Goal: Task Accomplishment & Management: Complete application form

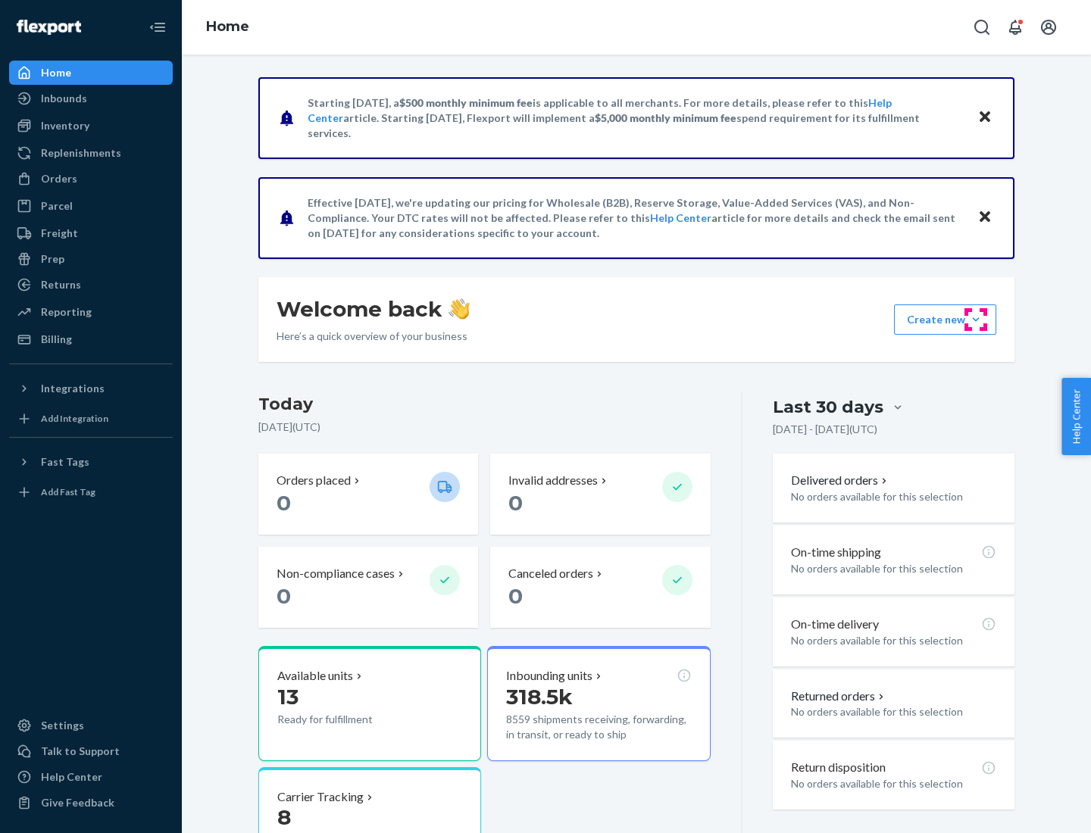
click at [976, 320] on button "Create new Create new inbound Create new order Create new product" at bounding box center [945, 320] width 102 height 30
click at [91, 98] on div "Inbounds" at bounding box center [91, 98] width 161 height 21
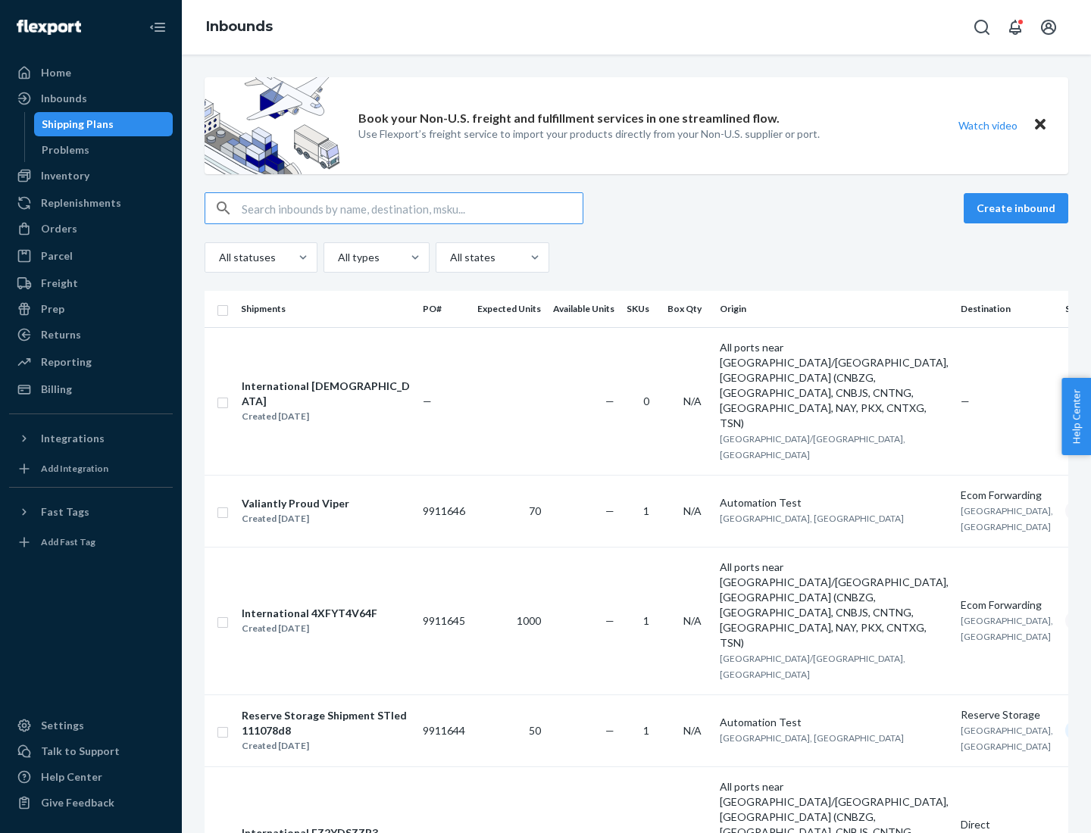
click at [1018, 208] on button "Create inbound" at bounding box center [1016, 208] width 105 height 30
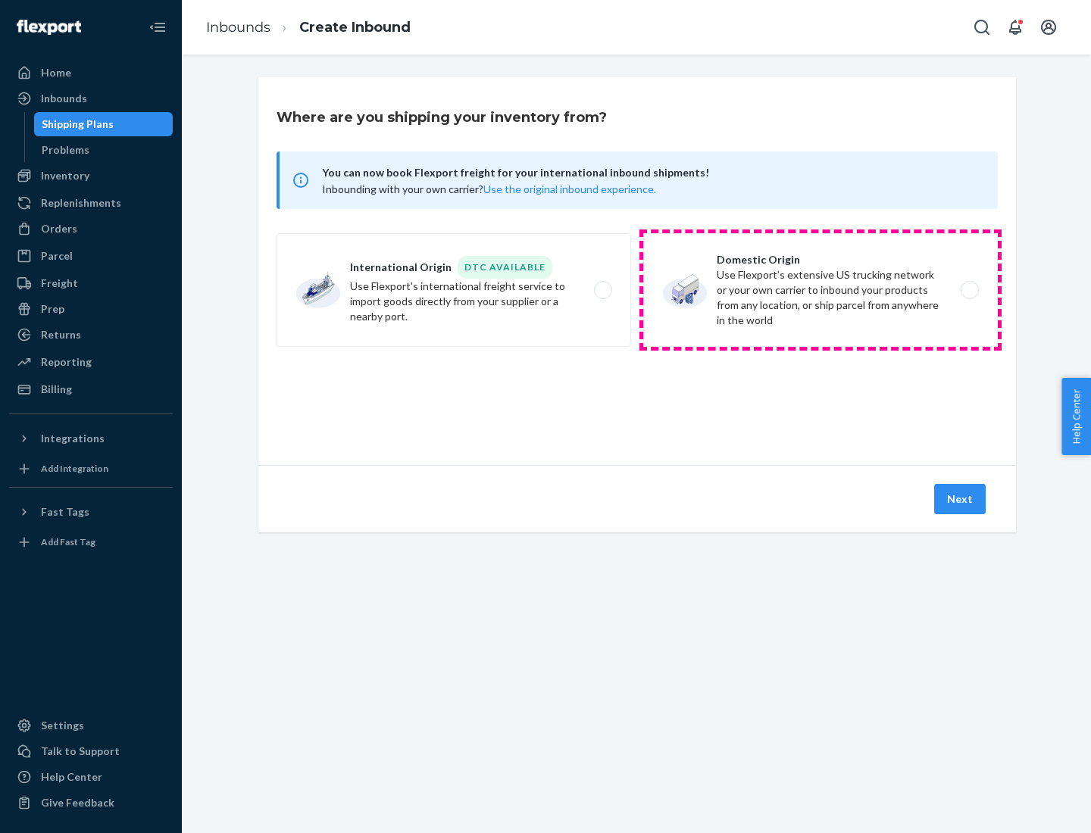
click at [821, 290] on label "Domestic Origin Use Flexport’s extensive US trucking network or your own carrie…" at bounding box center [820, 290] width 355 height 114
click at [969, 290] on input "Domestic Origin Use Flexport’s extensive US trucking network or your own carrie…" at bounding box center [974, 291] width 10 height 10
radio input "true"
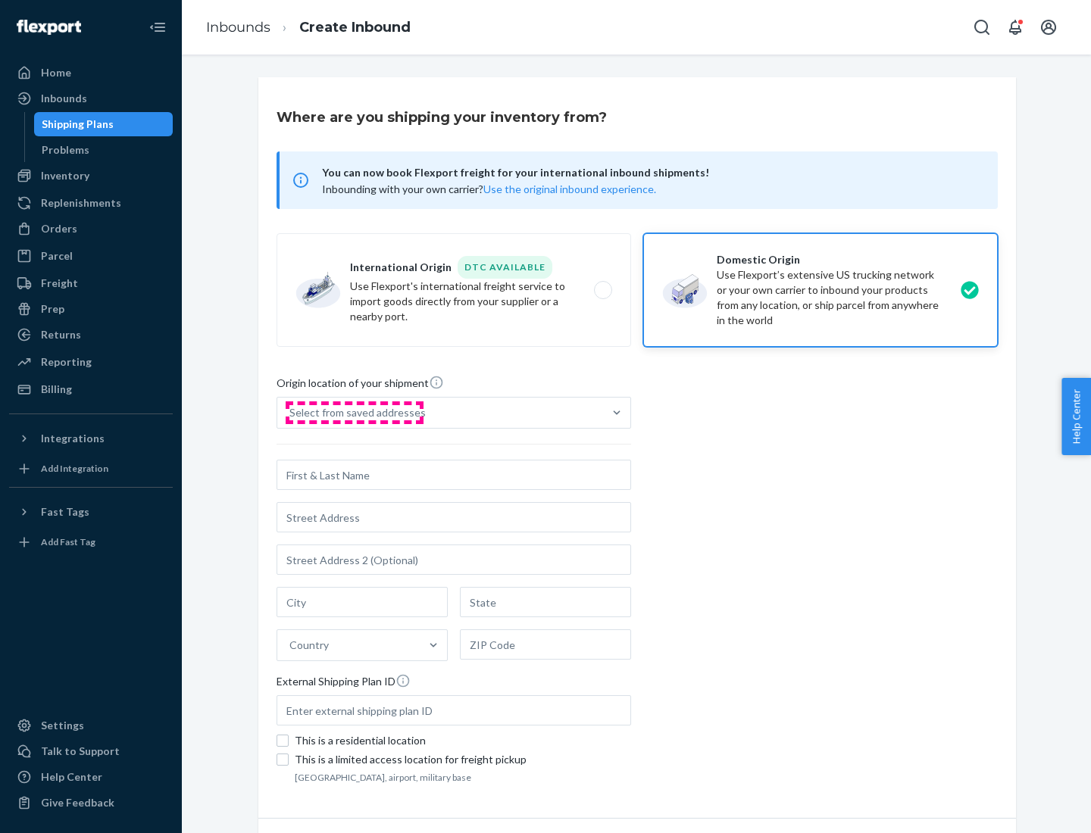
click at [354, 413] on div "Select from saved addresses" at bounding box center [357, 412] width 136 height 15
click at [291, 413] on input "Select from saved addresses" at bounding box center [290, 412] width 2 height 15
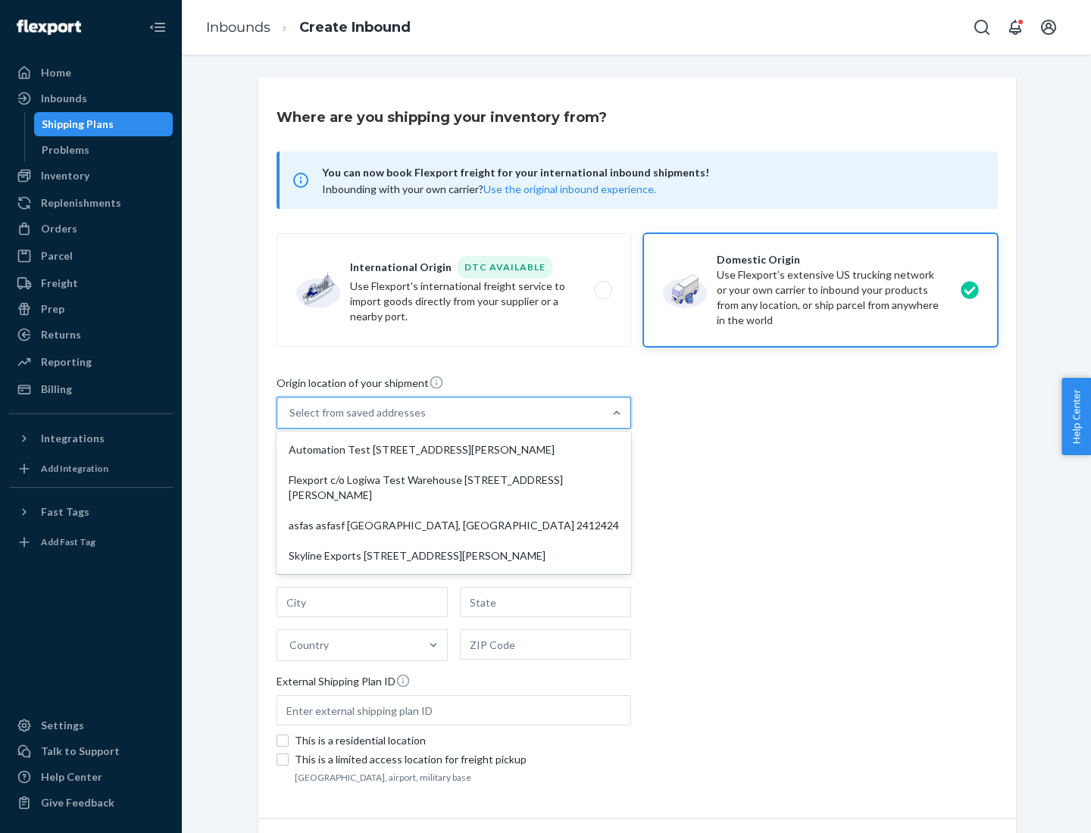
scroll to position [6, 0]
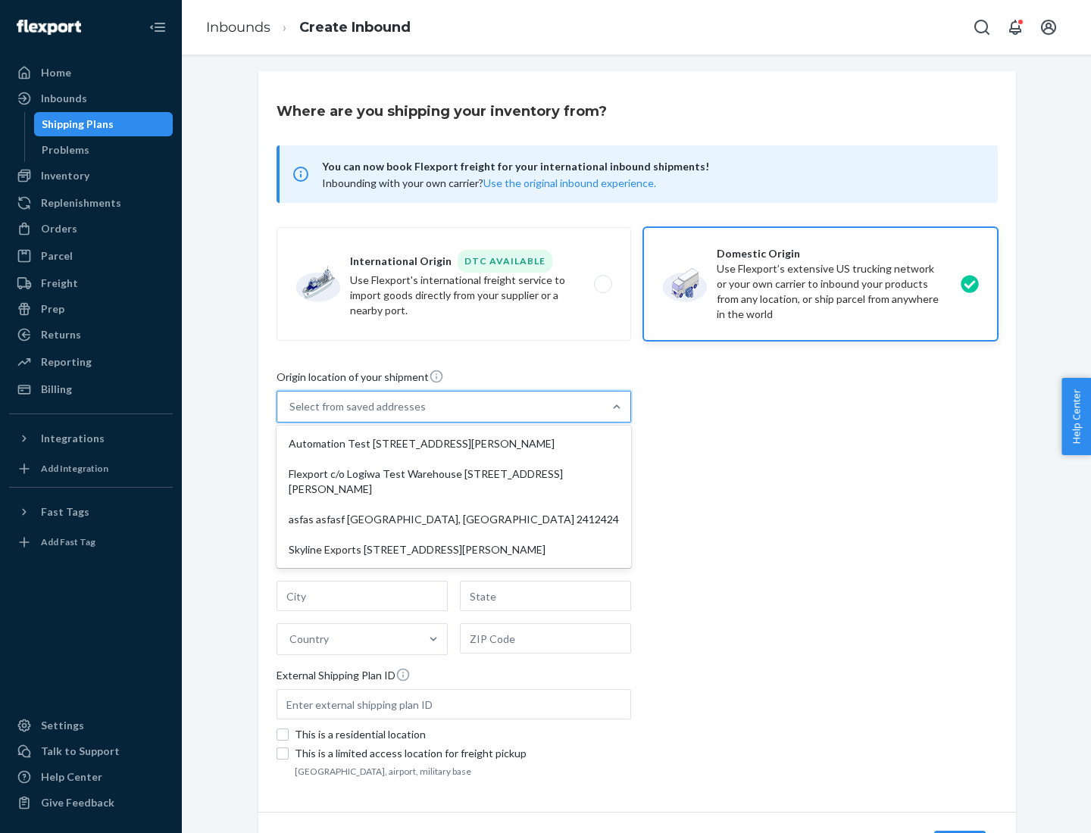
click at [454, 444] on div "Automation Test [STREET_ADDRESS][PERSON_NAME]" at bounding box center [454, 444] width 349 height 30
click at [291, 414] on input "option Automation Test [STREET_ADDRESS][PERSON_NAME] focused, 1 of 4. 4 results…" at bounding box center [290, 406] width 2 height 15
type input "Automation Test"
type input "9th Floor"
type input "[GEOGRAPHIC_DATA]"
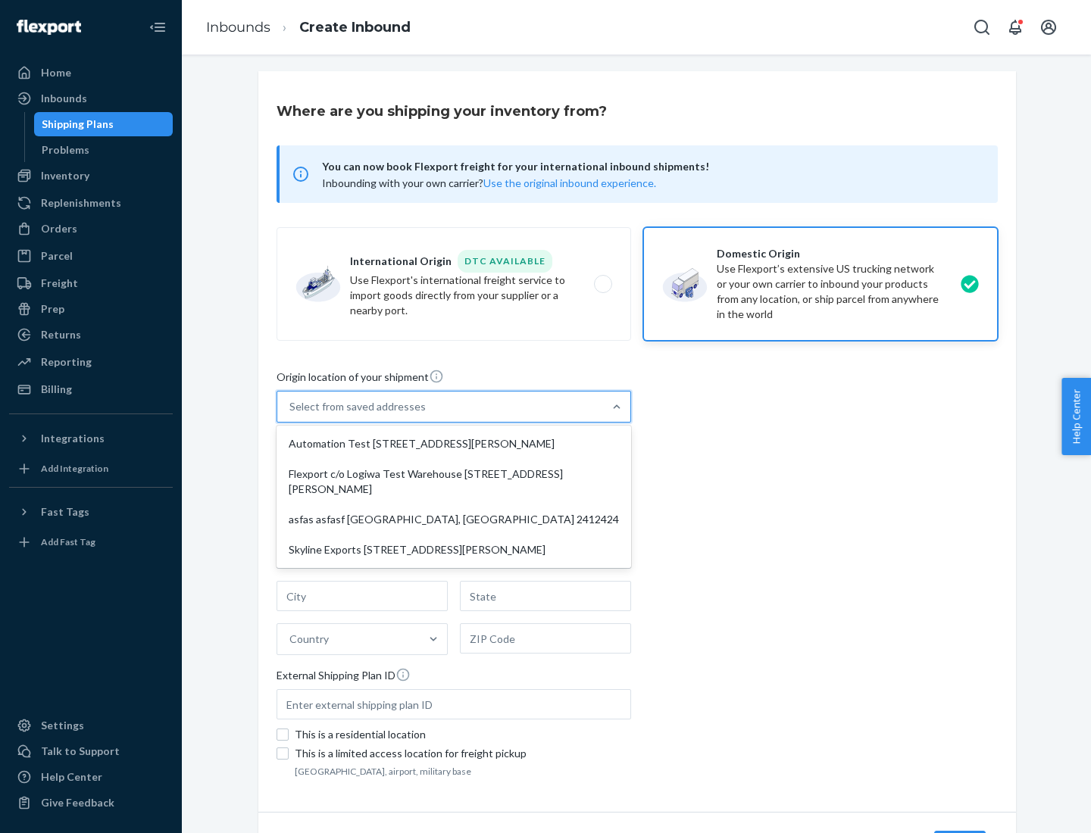
type input "CA"
type input "94104"
type input "[STREET_ADDRESS][PERSON_NAME]"
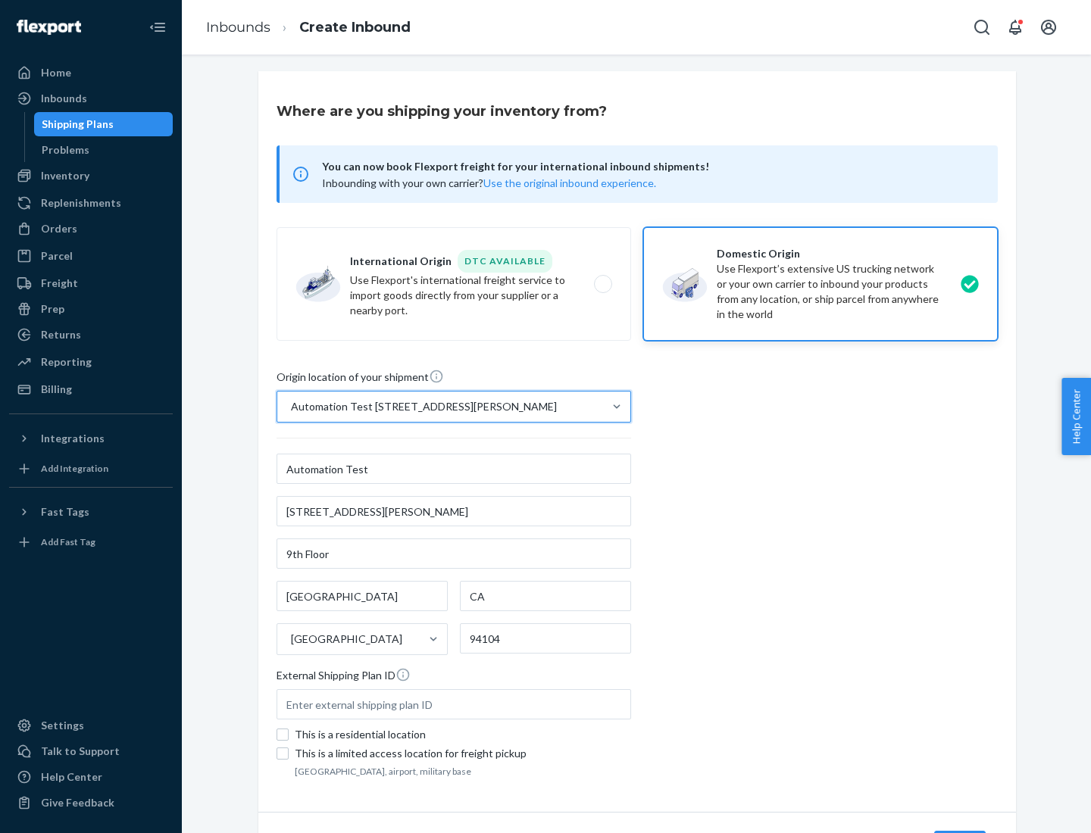
scroll to position [89, 0]
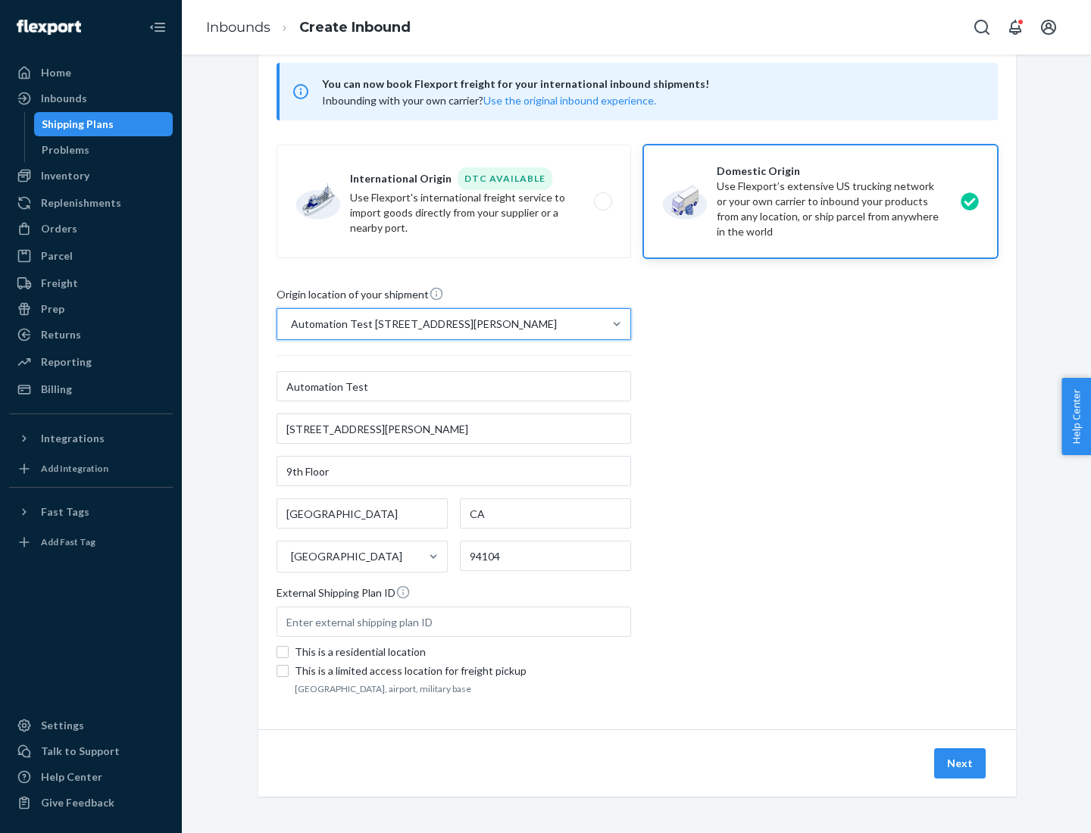
click at [961, 764] on button "Next" at bounding box center [960, 764] width 52 height 30
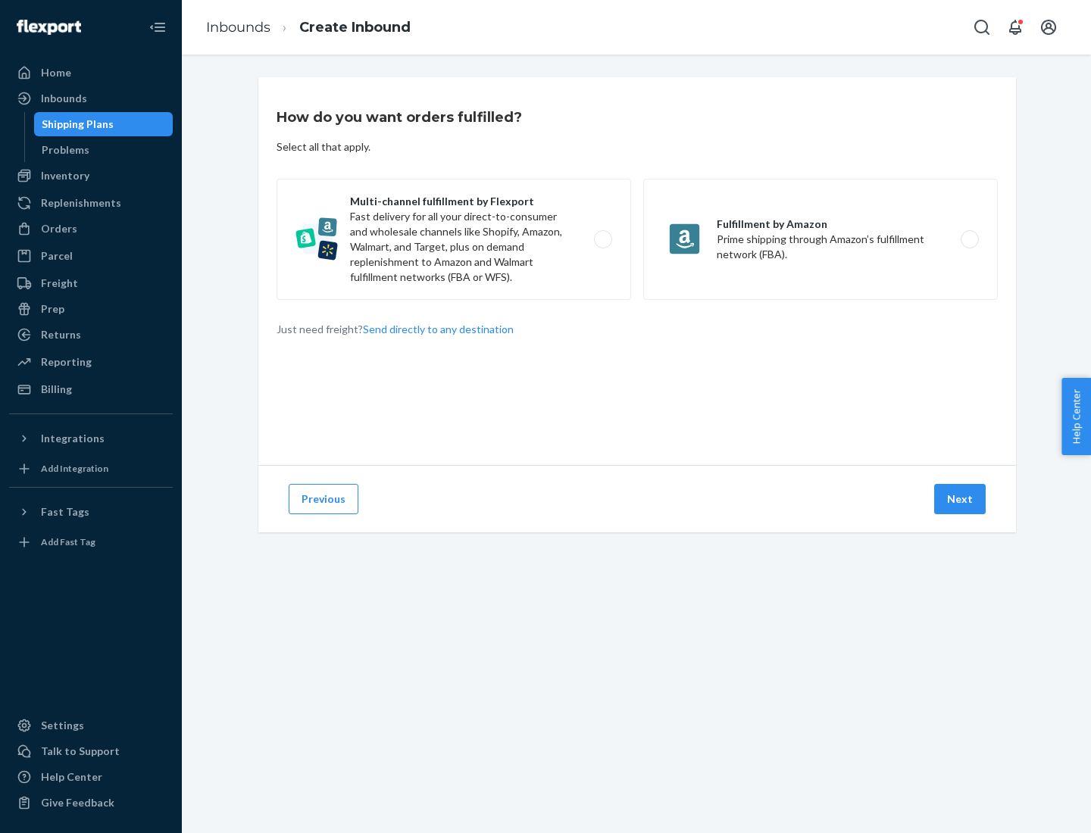
click at [454, 239] on label "Multi-channel fulfillment by Flexport Fast delivery for all your direct-to-cons…" at bounding box center [454, 239] width 355 height 121
click at [602, 239] on input "Multi-channel fulfillment by Flexport Fast delivery for all your direct-to-cons…" at bounding box center [607, 240] width 10 height 10
radio input "true"
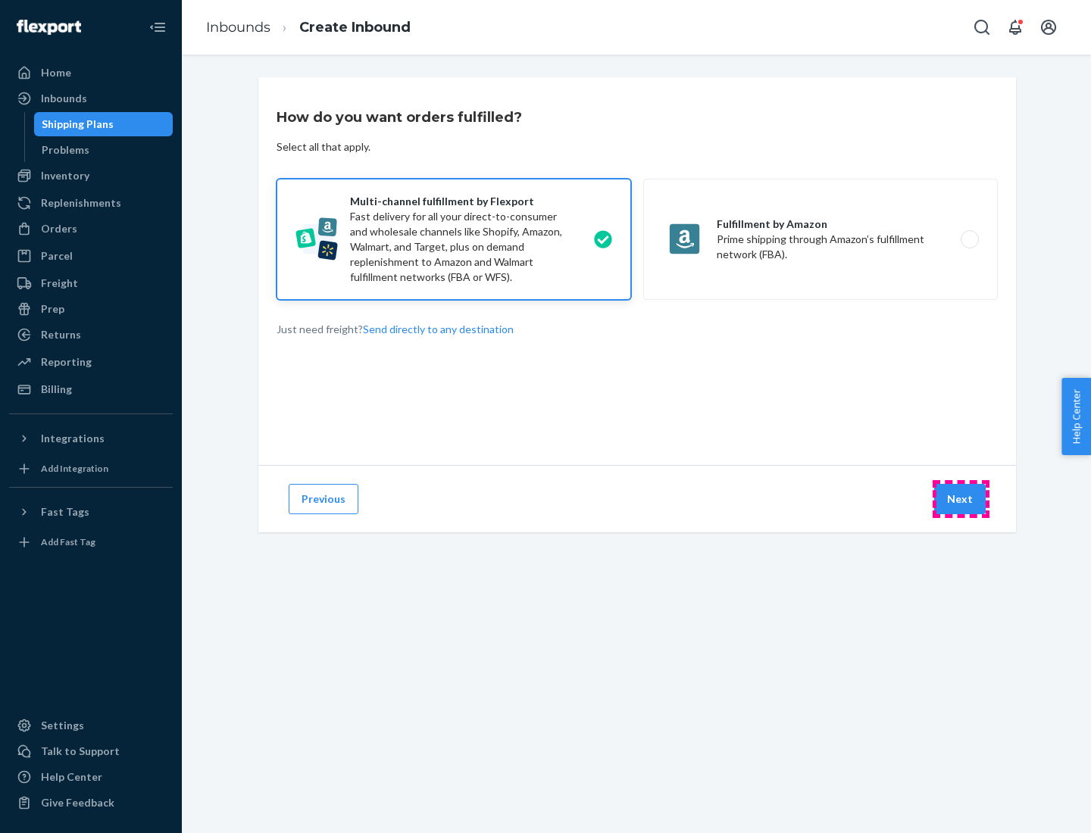
click at [961, 499] on button "Next" at bounding box center [960, 499] width 52 height 30
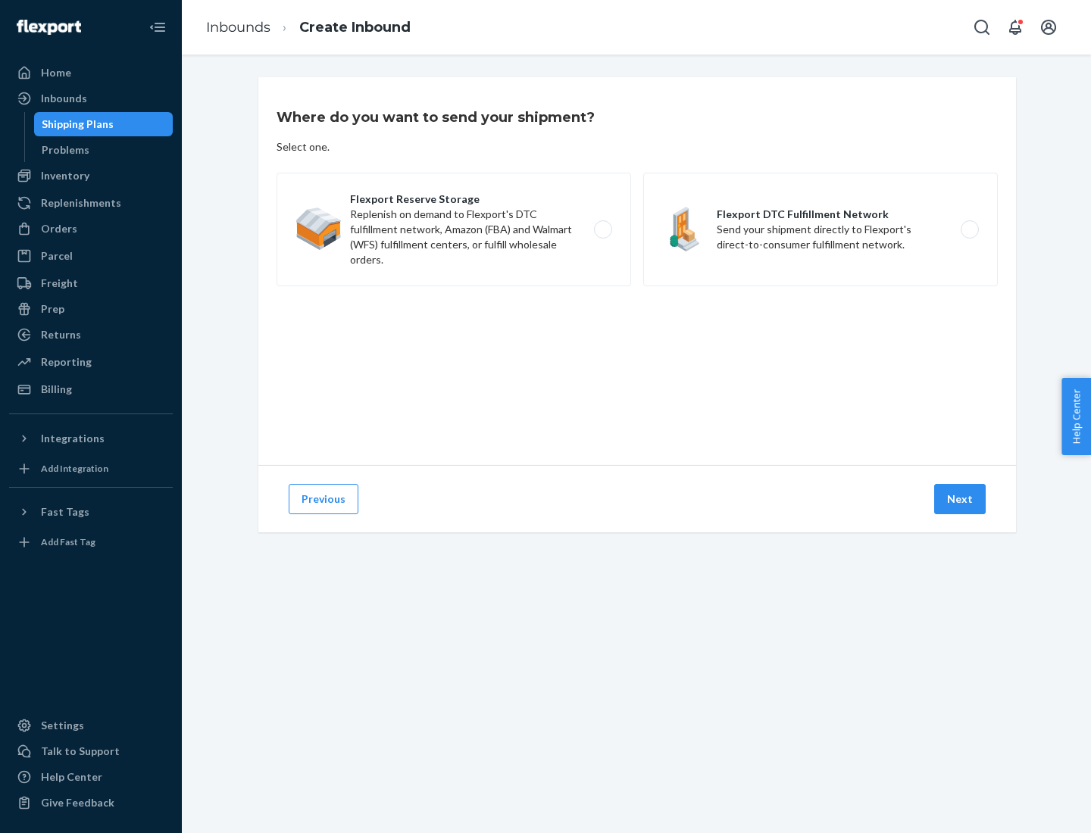
click at [821, 230] on label "Flexport DTC Fulfillment Network Send your shipment directly to Flexport's dire…" at bounding box center [820, 230] width 355 height 114
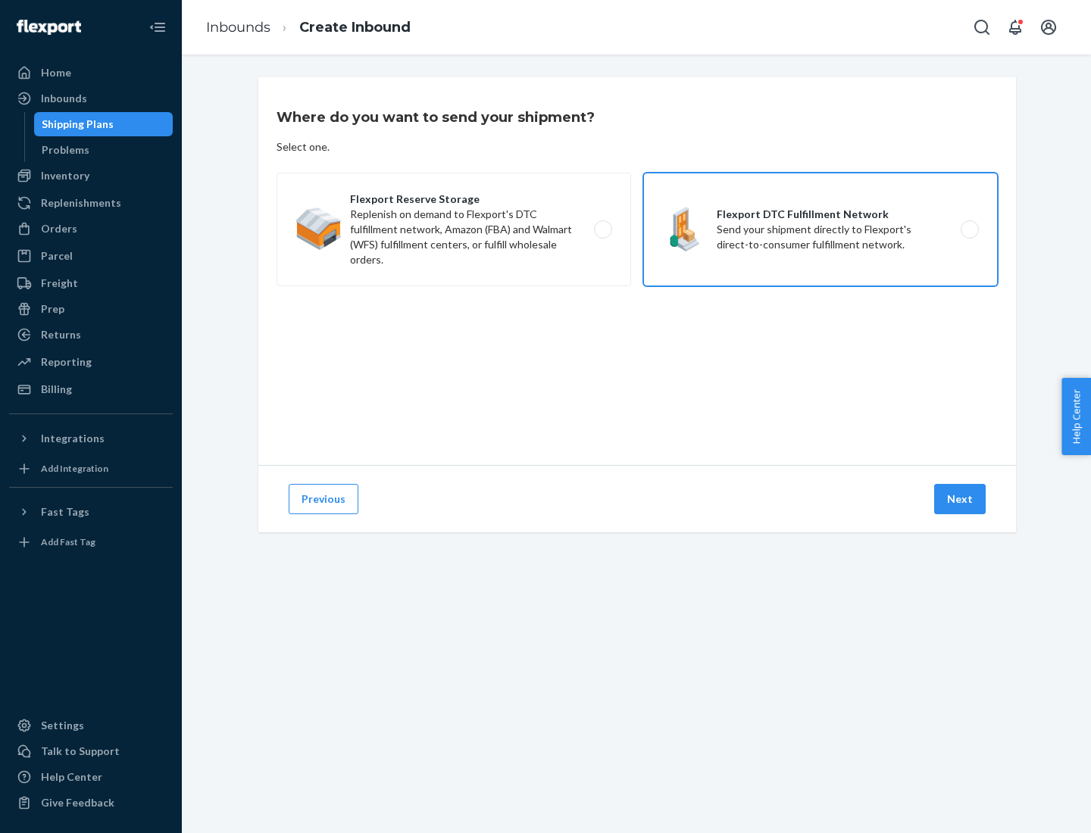
click at [969, 230] on input "Flexport DTC Fulfillment Network Send your shipment directly to Flexport's dire…" at bounding box center [974, 230] width 10 height 10
radio input "true"
click at [961, 499] on button "Next" at bounding box center [960, 499] width 52 height 30
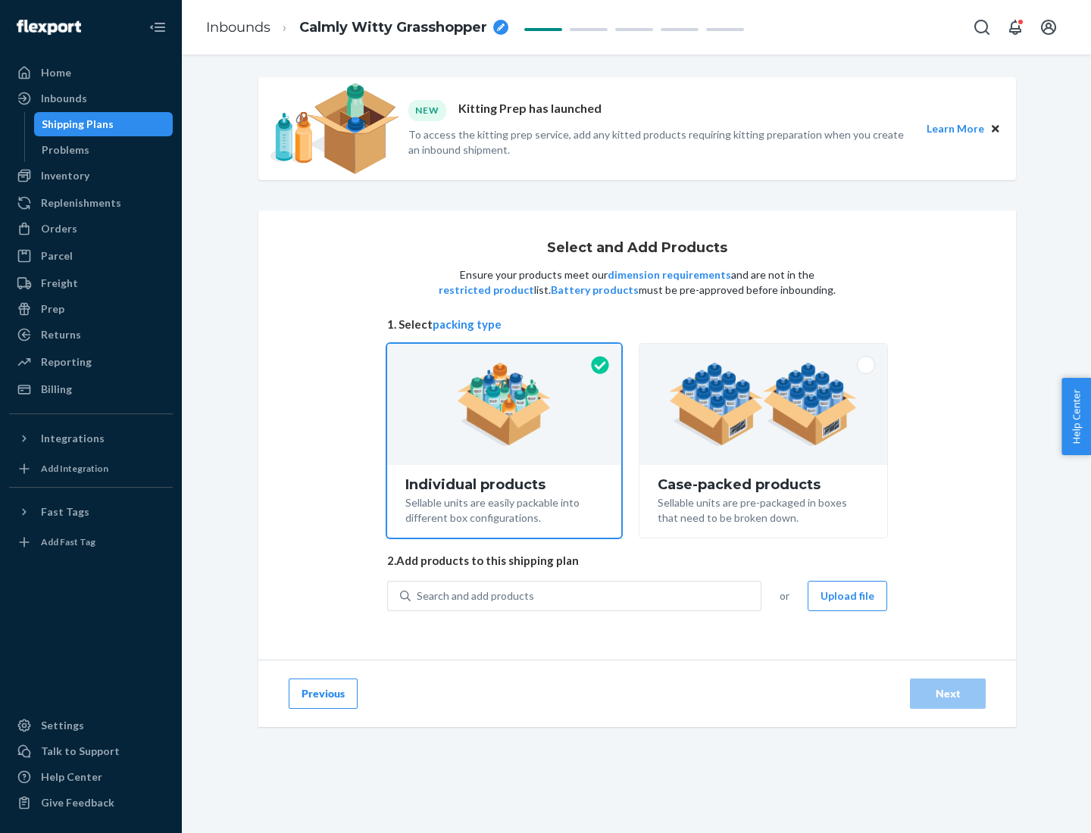
click at [764, 405] on img at bounding box center [763, 404] width 189 height 83
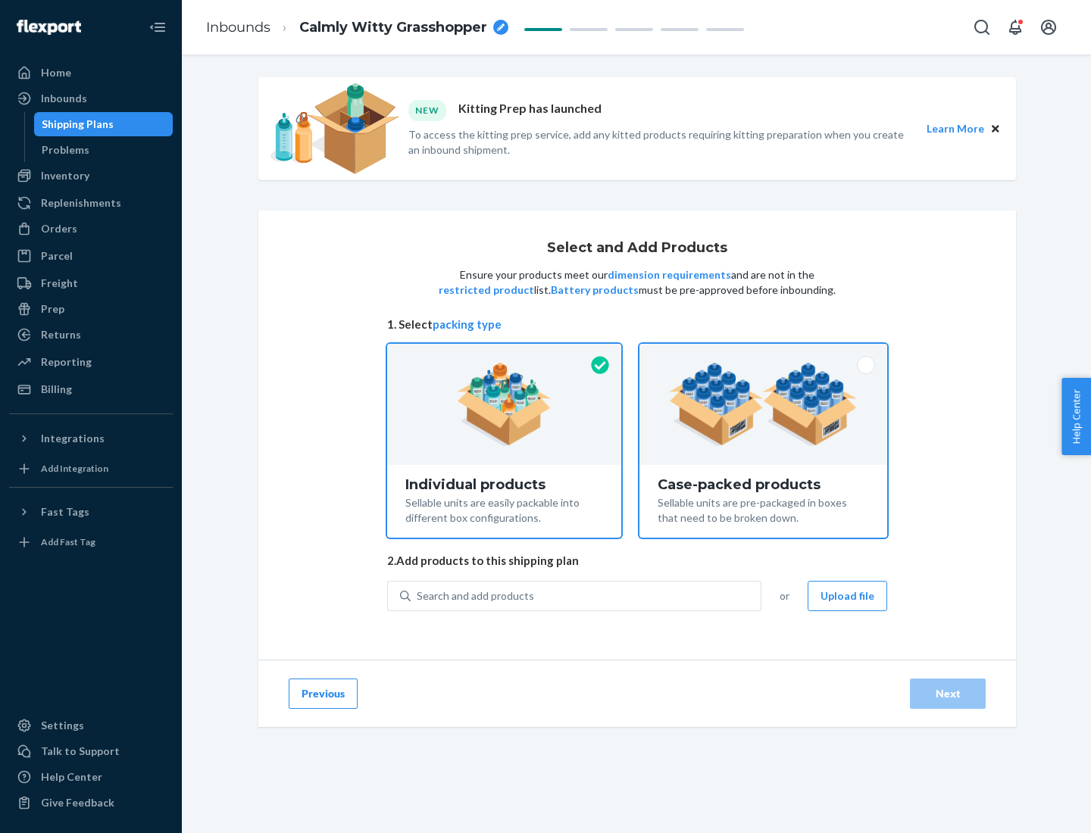
click at [764, 354] on input "Case-packed products Sellable units are pre-packaged in boxes that need to be b…" at bounding box center [763, 349] width 10 height 10
radio input "true"
radio input "false"
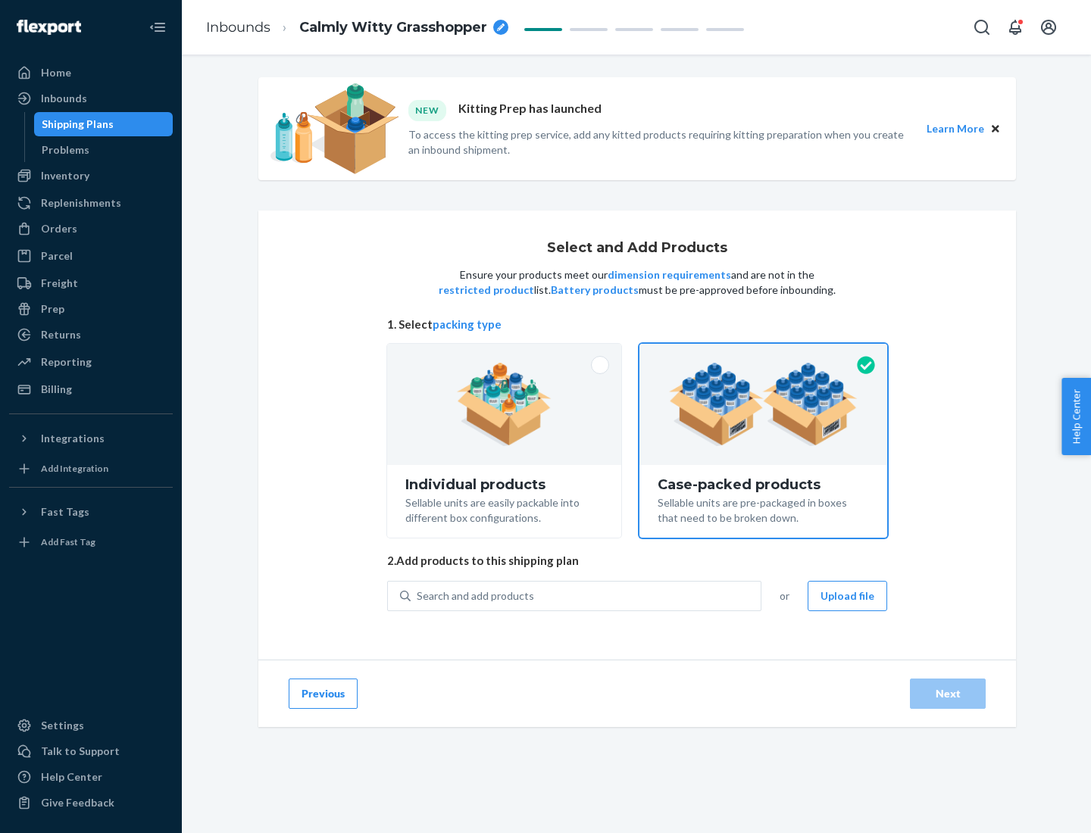
click at [586, 596] on div "Search and add products" at bounding box center [586, 596] width 350 height 27
click at [418, 596] on input "Search and add products" at bounding box center [418, 596] width 2 height 15
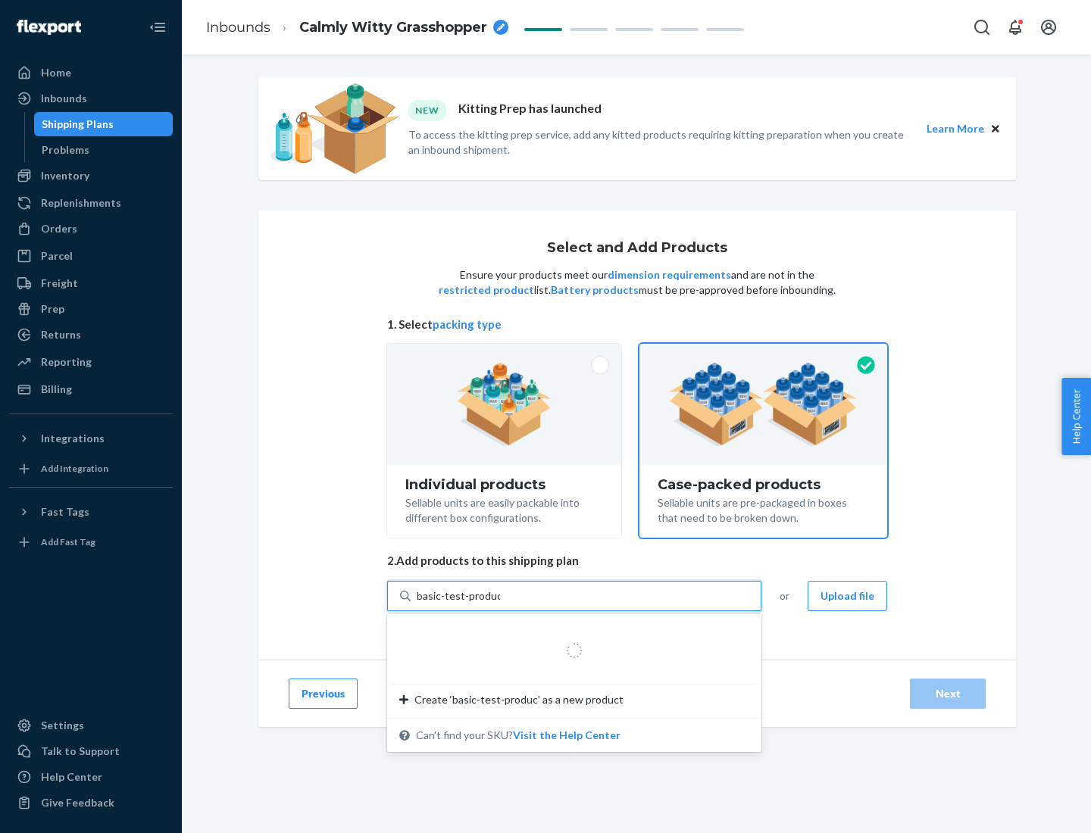
type input "basic-test-product-1"
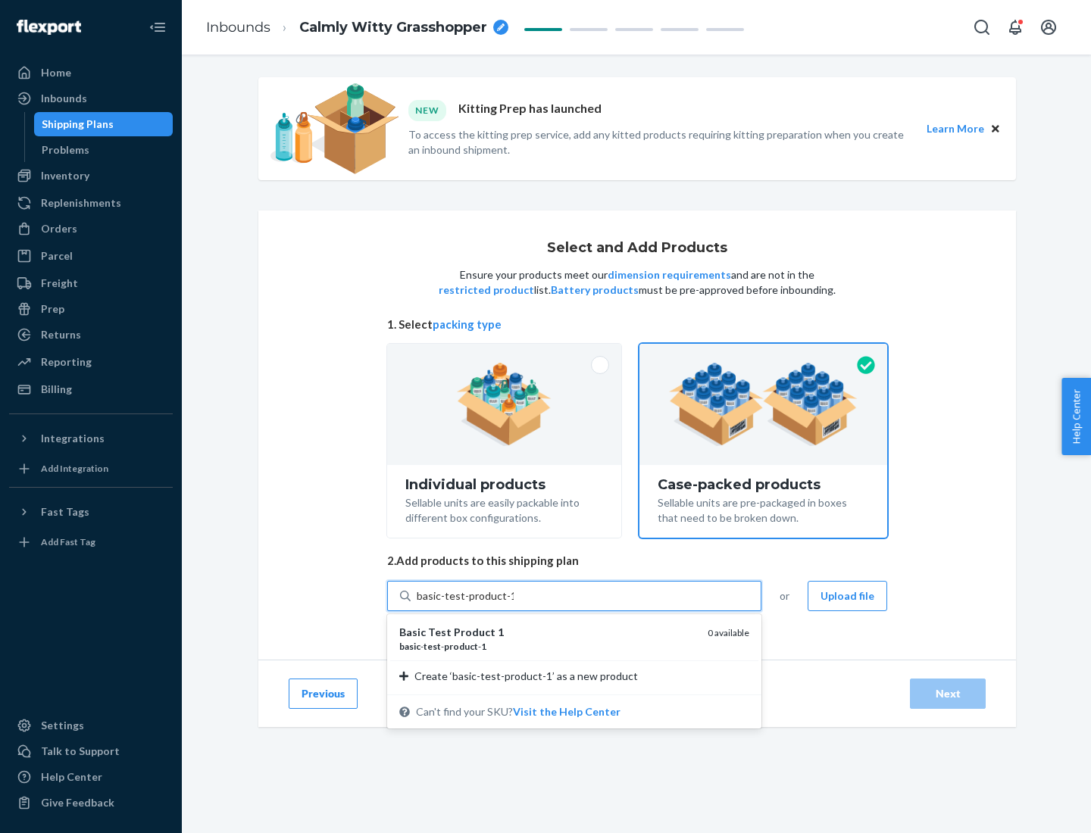
click at [548, 646] on div "basic - test - product - 1" at bounding box center [547, 646] width 296 height 13
click at [514, 604] on input "basic-test-product-1" at bounding box center [465, 596] width 97 height 15
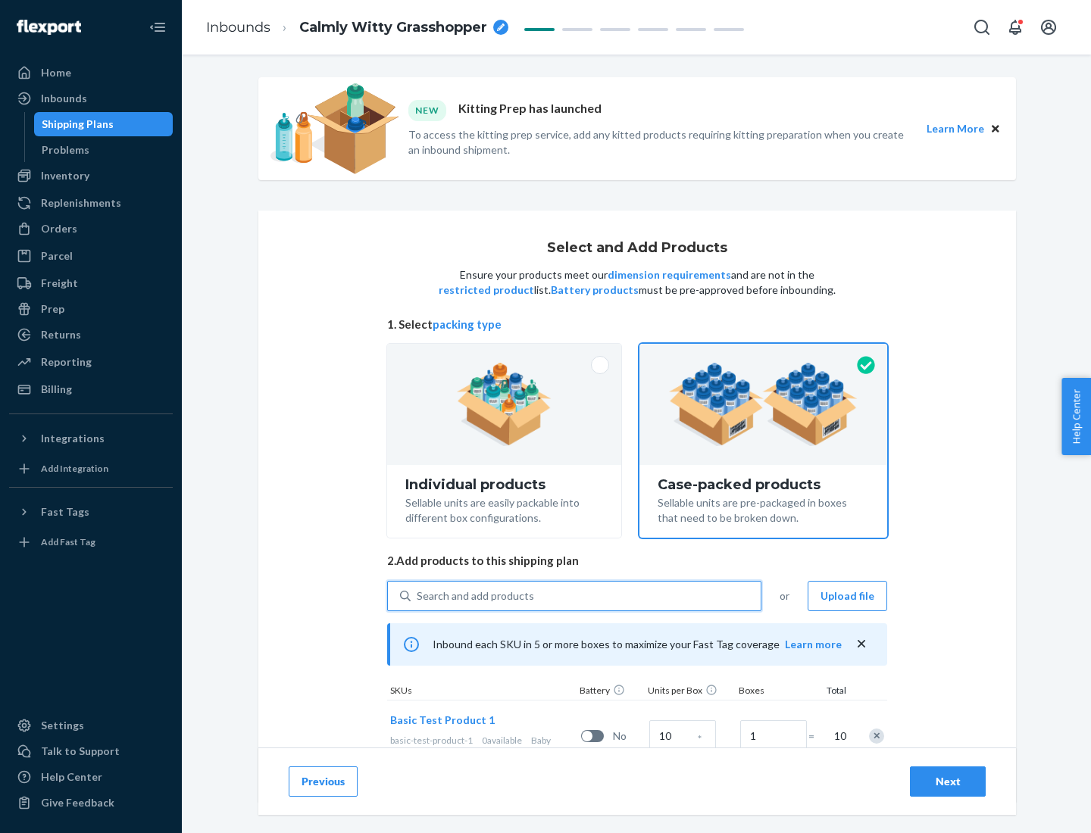
scroll to position [55, 0]
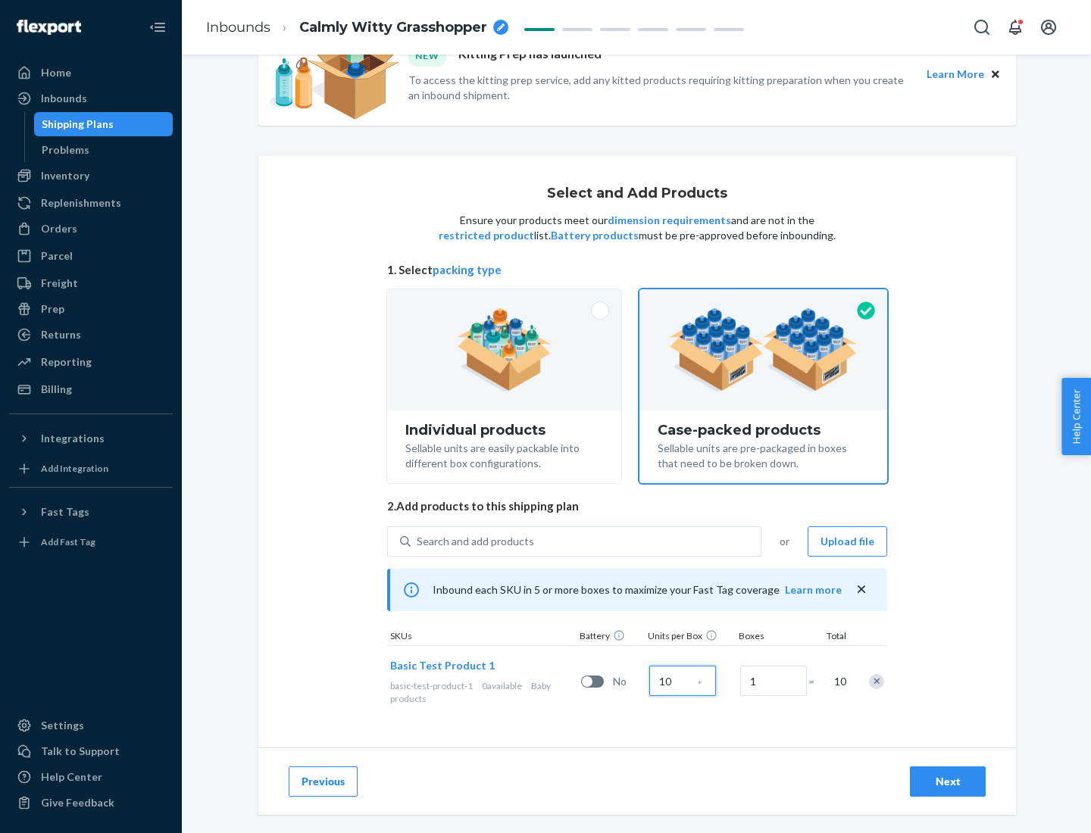
type input "10"
type input "7"
click at [948, 782] on div "Next" at bounding box center [948, 781] width 50 height 15
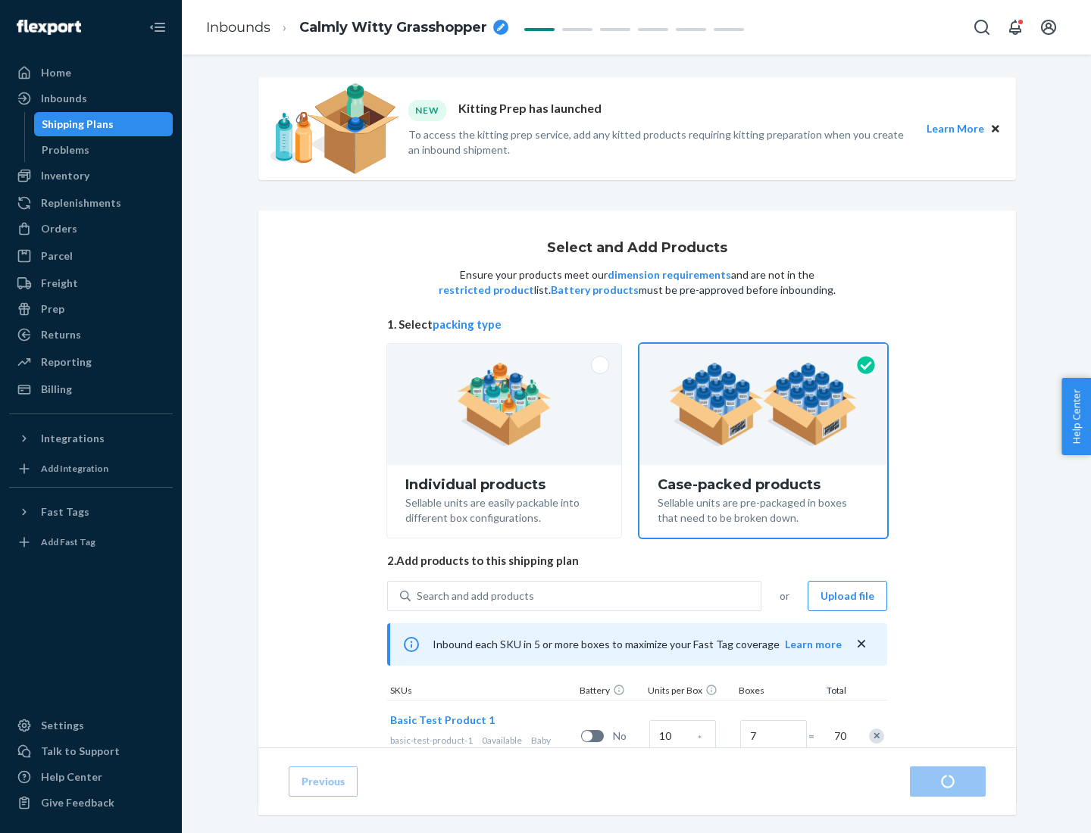
radio input "true"
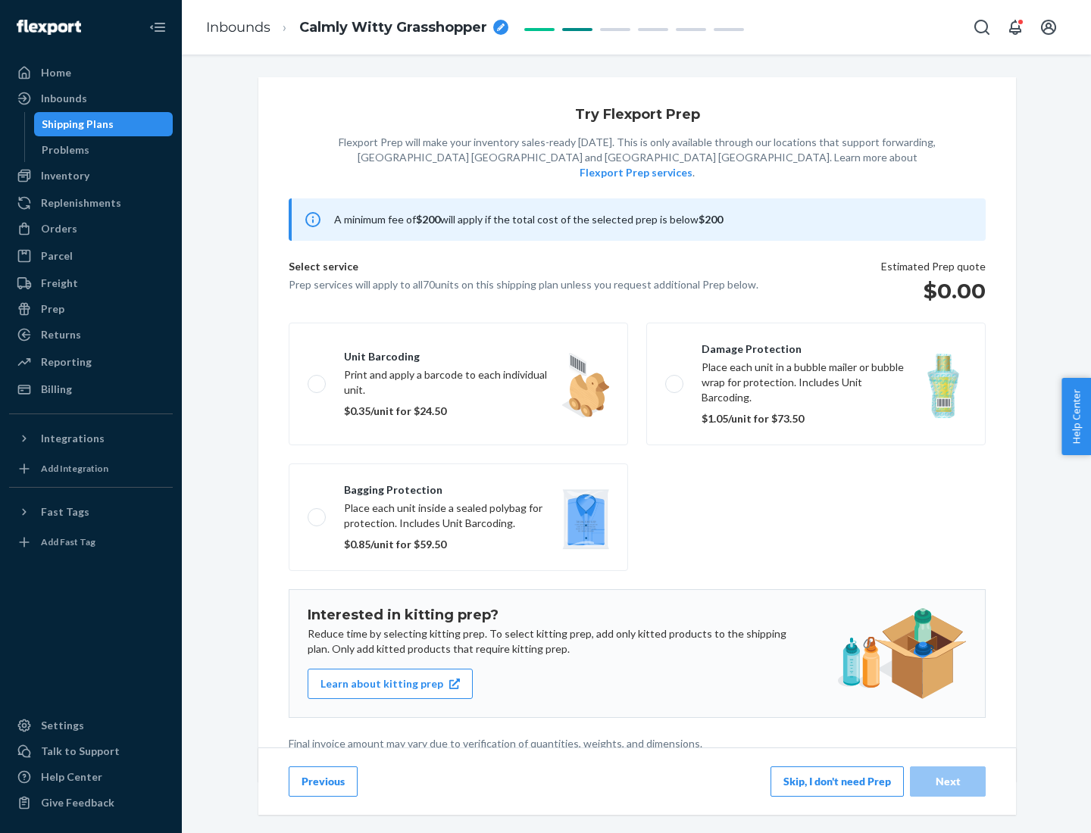
scroll to position [4, 0]
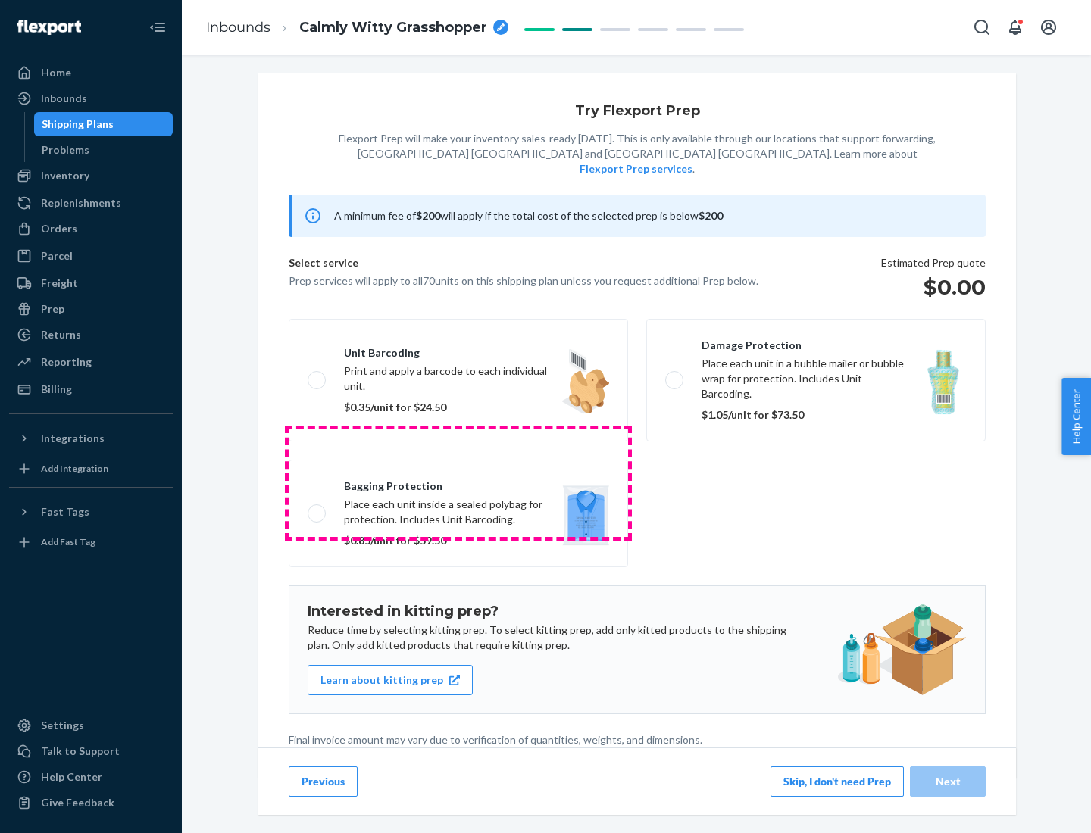
click at [458, 483] on label "Bagging protection Place each unit inside a sealed polybag for protection. Incl…" at bounding box center [458, 514] width 339 height 108
click at [317, 508] on input "Bagging protection Place each unit inside a sealed polybag for protection. Incl…" at bounding box center [313, 513] width 10 height 10
checkbox input "true"
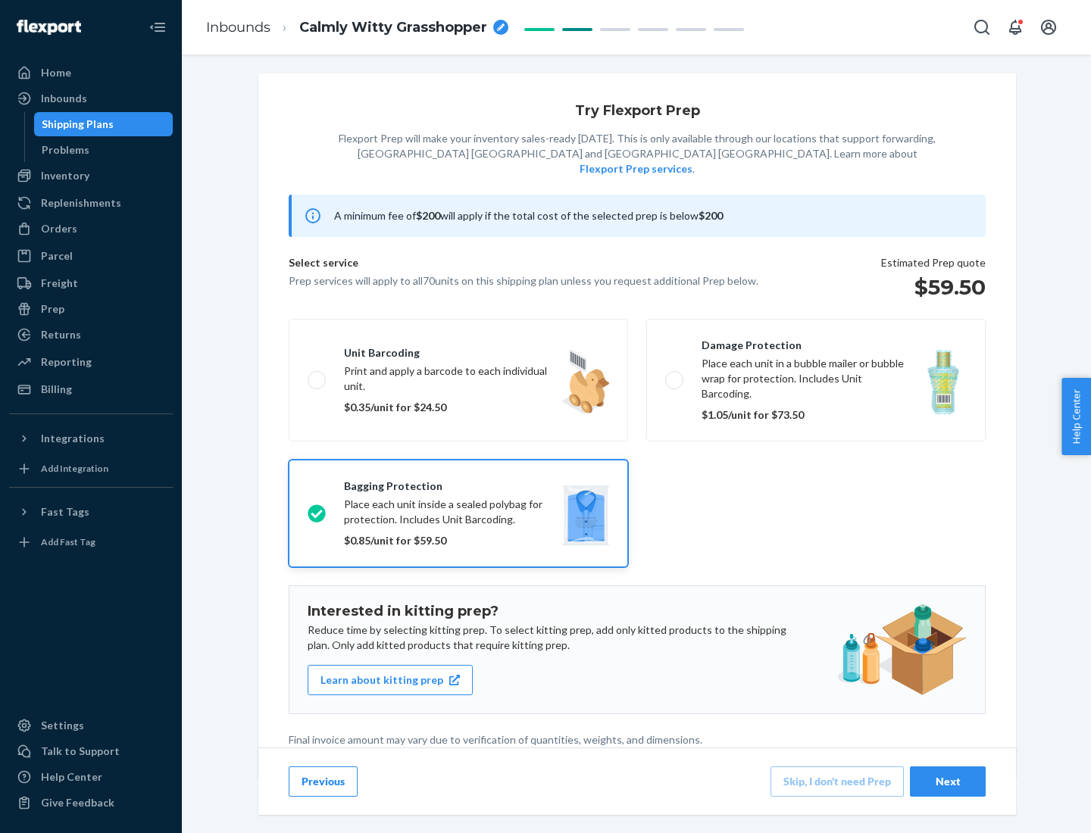
click at [948, 781] on div "Next" at bounding box center [948, 781] width 50 height 15
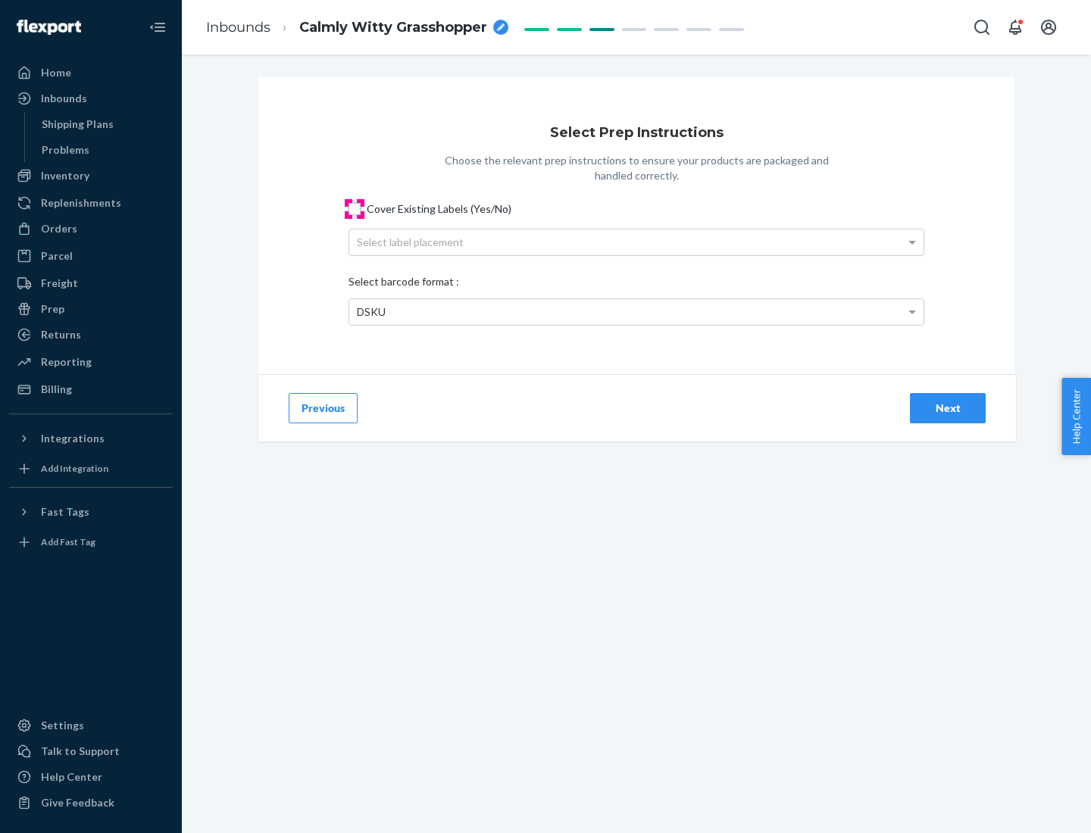
click at [355, 208] on input "Cover Existing Labels (Yes/No)" at bounding box center [355, 209] width 12 height 12
checkbox input "true"
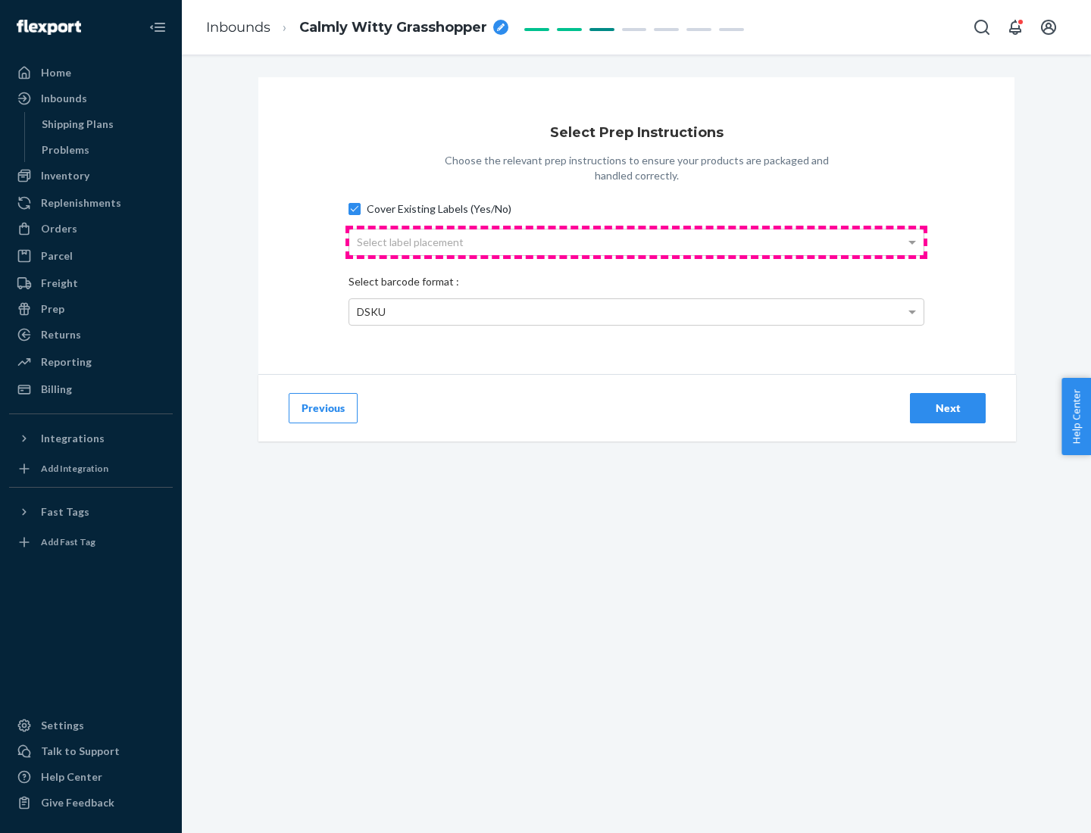
click at [636, 242] on div "Select label placement" at bounding box center [636, 243] width 574 height 26
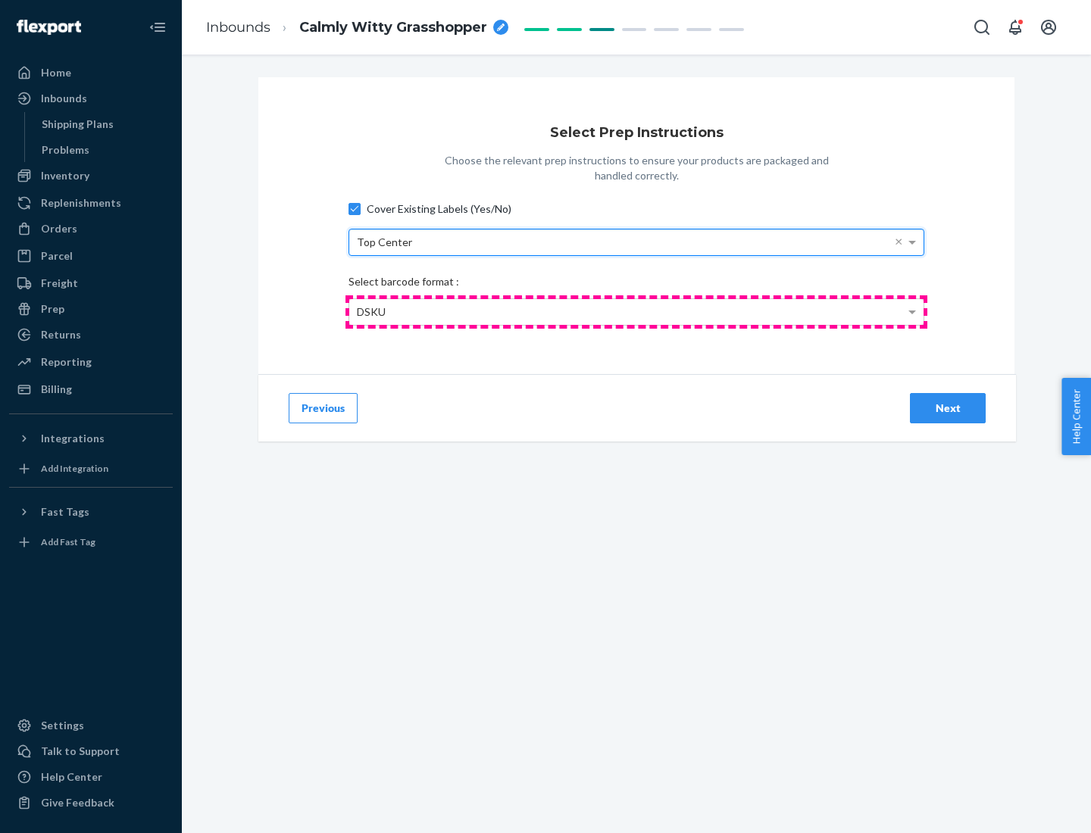
click at [636, 311] on div "DSKU" at bounding box center [636, 312] width 574 height 26
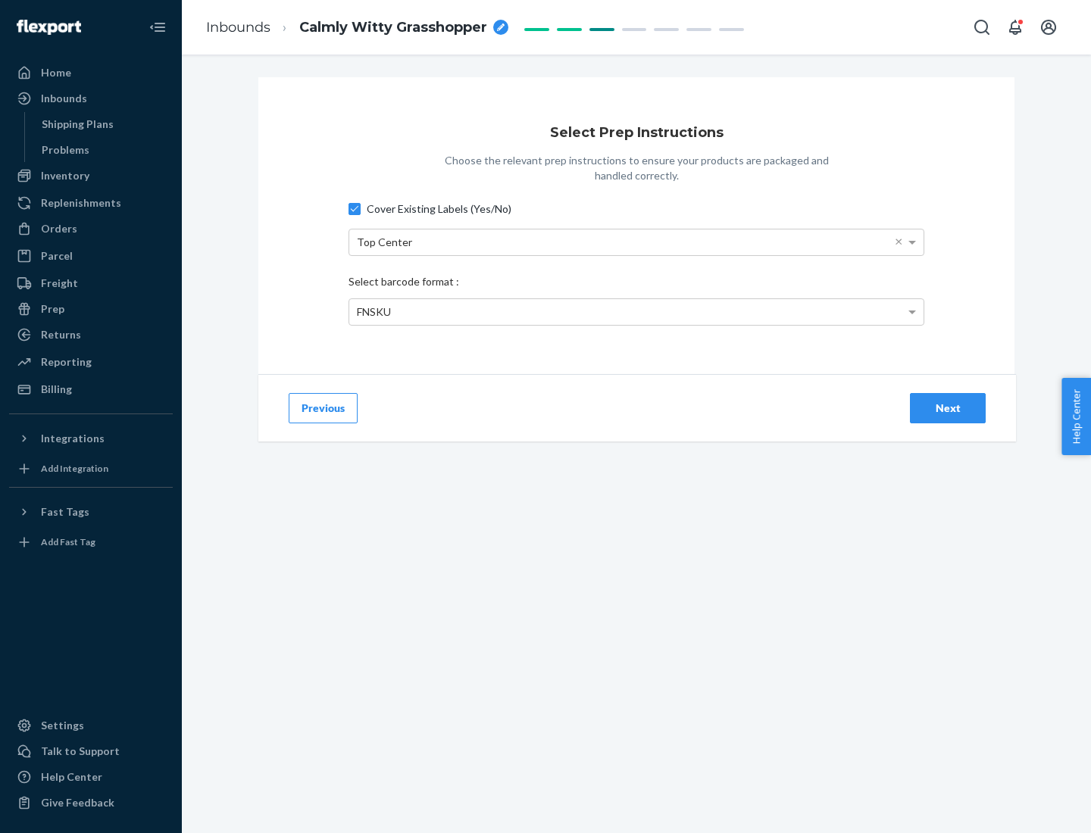
click at [948, 408] on div "Next" at bounding box center [948, 408] width 50 height 15
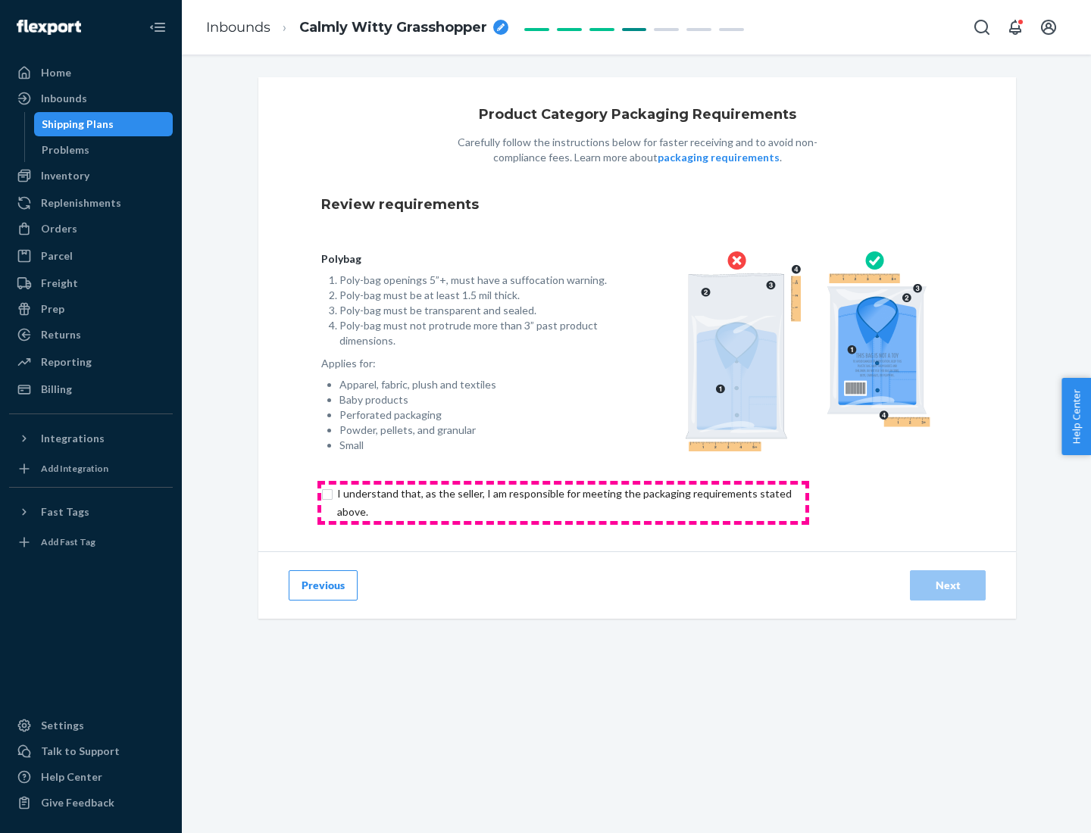
click at [563, 502] on input "checkbox" at bounding box center [573, 503] width 504 height 36
checkbox input "true"
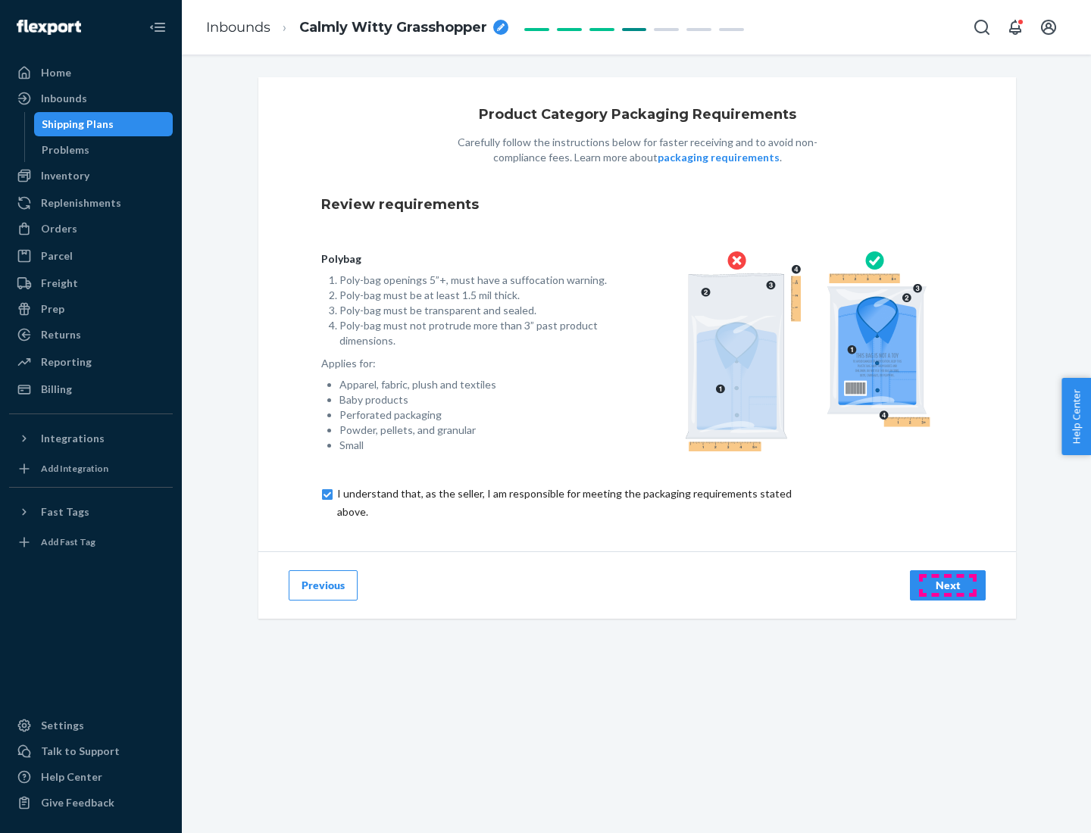
click at [948, 585] on div "Next" at bounding box center [948, 585] width 50 height 15
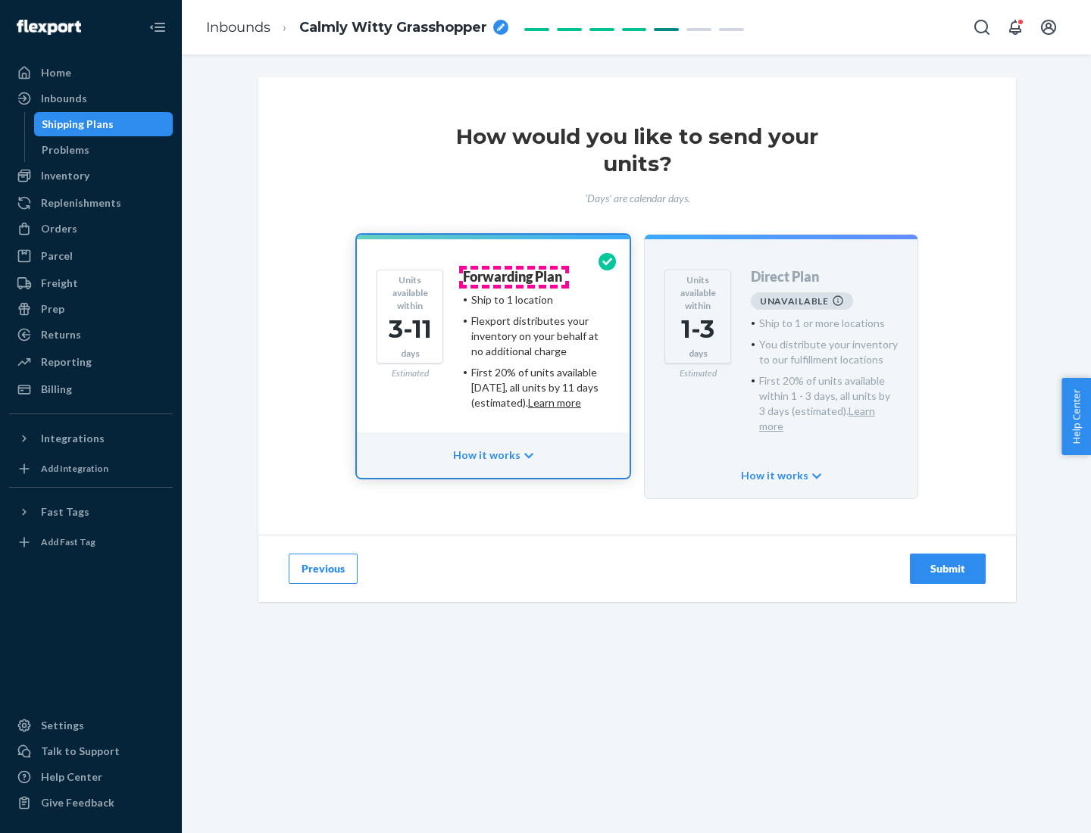
click at [514, 277] on h4 "Forwarding Plan" at bounding box center [512, 277] width 99 height 15
click at [948, 561] on div "Submit" at bounding box center [948, 568] width 50 height 15
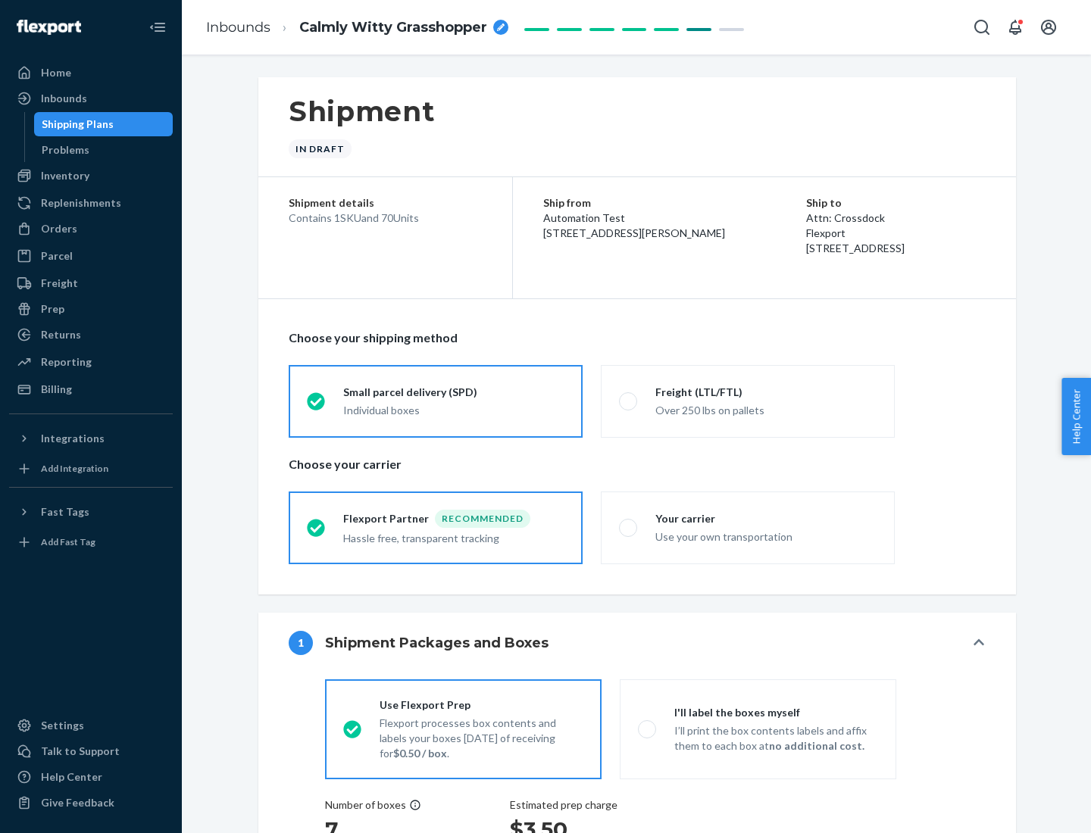
radio input "true"
radio input "false"
radio input "true"
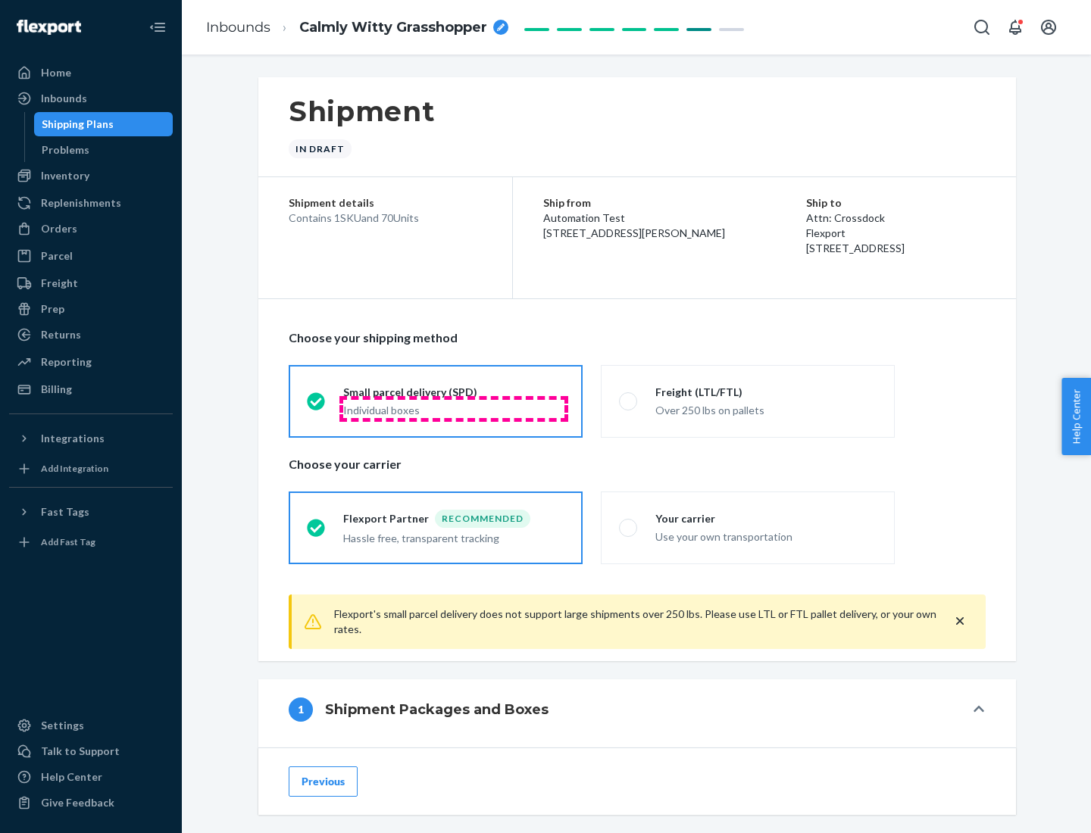
click at [454, 408] on div "Individual boxes" at bounding box center [453, 410] width 221 height 15
click at [317, 406] on input "Small parcel delivery (SPD) Individual boxes" at bounding box center [312, 401] width 10 height 10
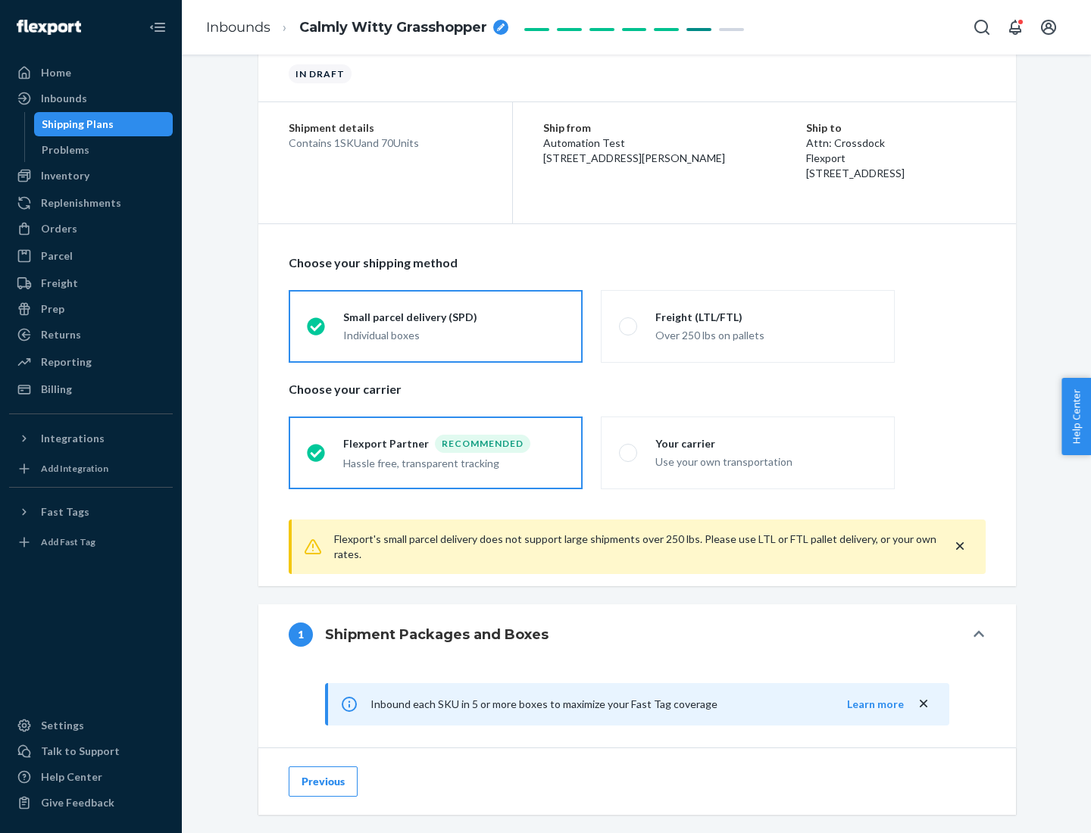
click at [766, 443] on div "Your carrier" at bounding box center [765, 443] width 221 height 15
click at [629, 448] on input "Your carrier Use your own transportation" at bounding box center [624, 453] width 10 height 10
radio input "true"
radio input "false"
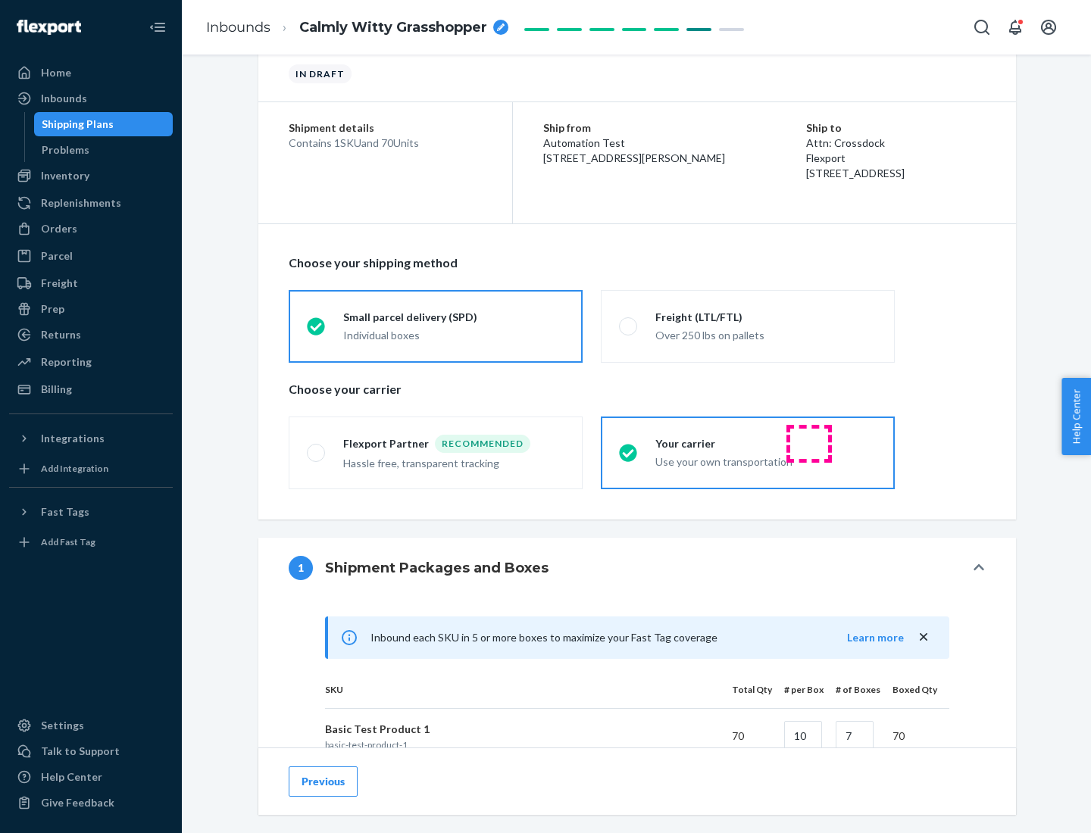
scroll to position [367, 0]
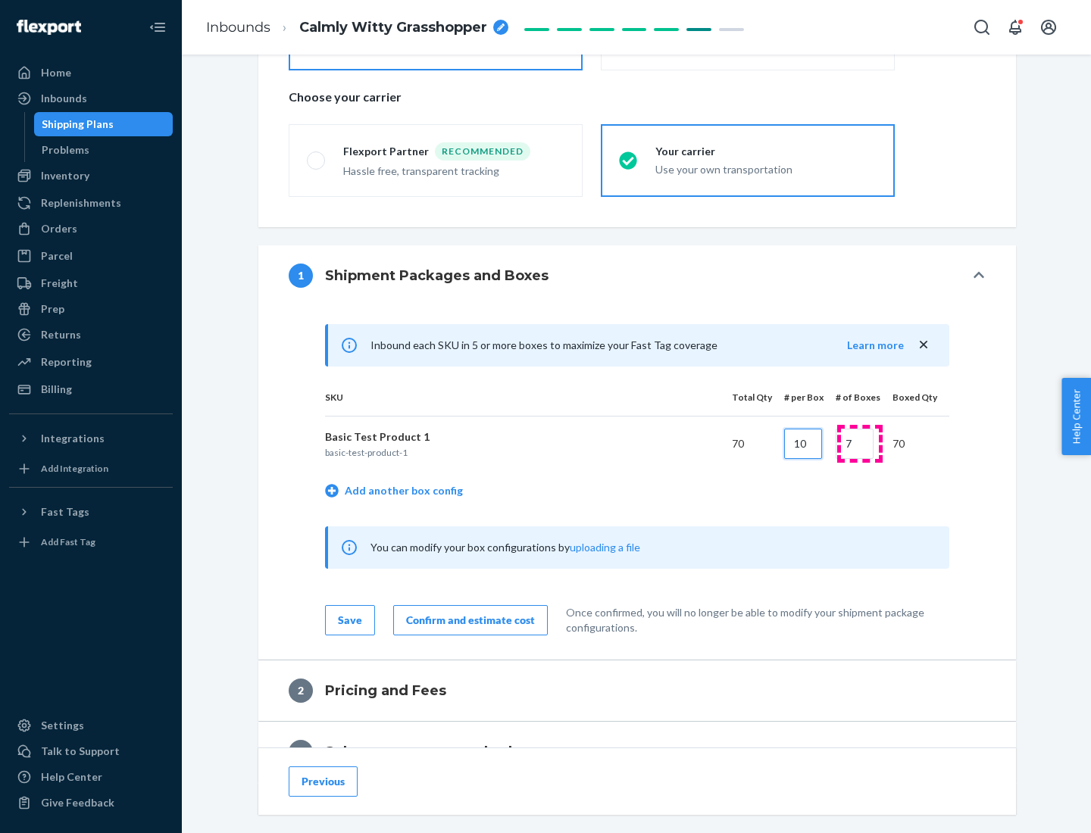
type input "10"
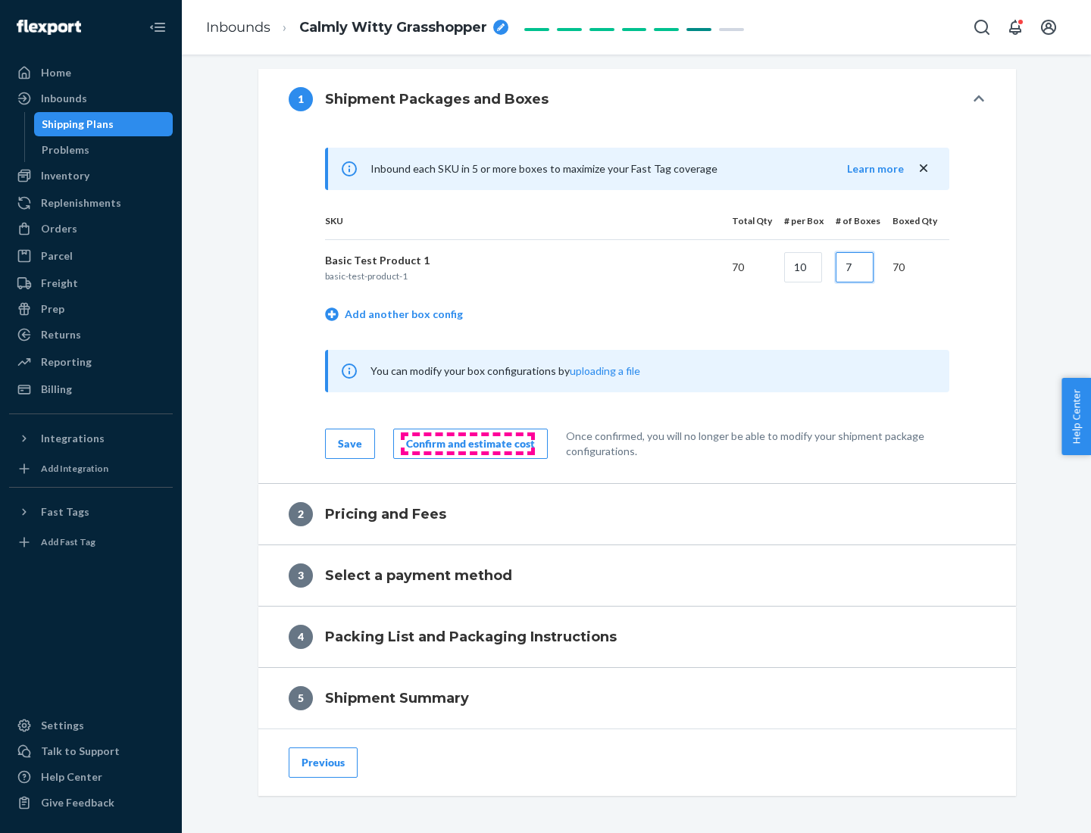
type input "7"
click at [467, 443] on div "Confirm and estimate cost" at bounding box center [470, 443] width 129 height 15
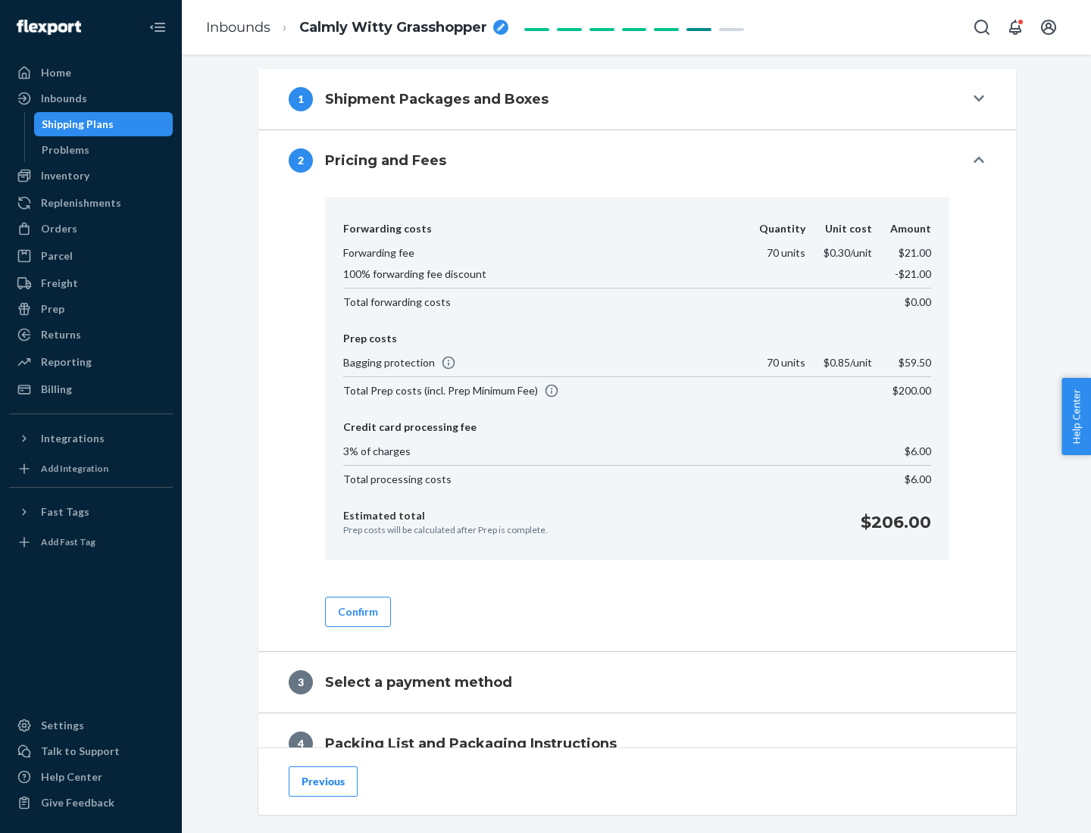
scroll to position [616, 0]
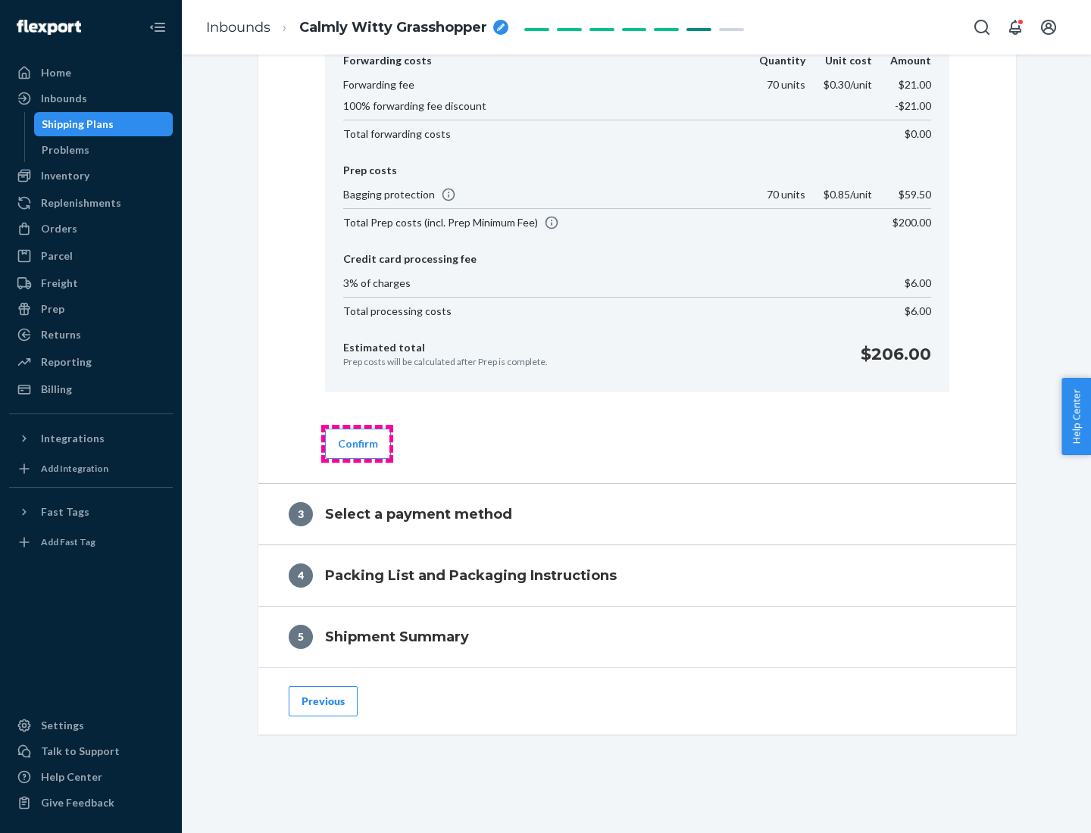
click at [357, 443] on button "Confirm" at bounding box center [358, 444] width 66 height 30
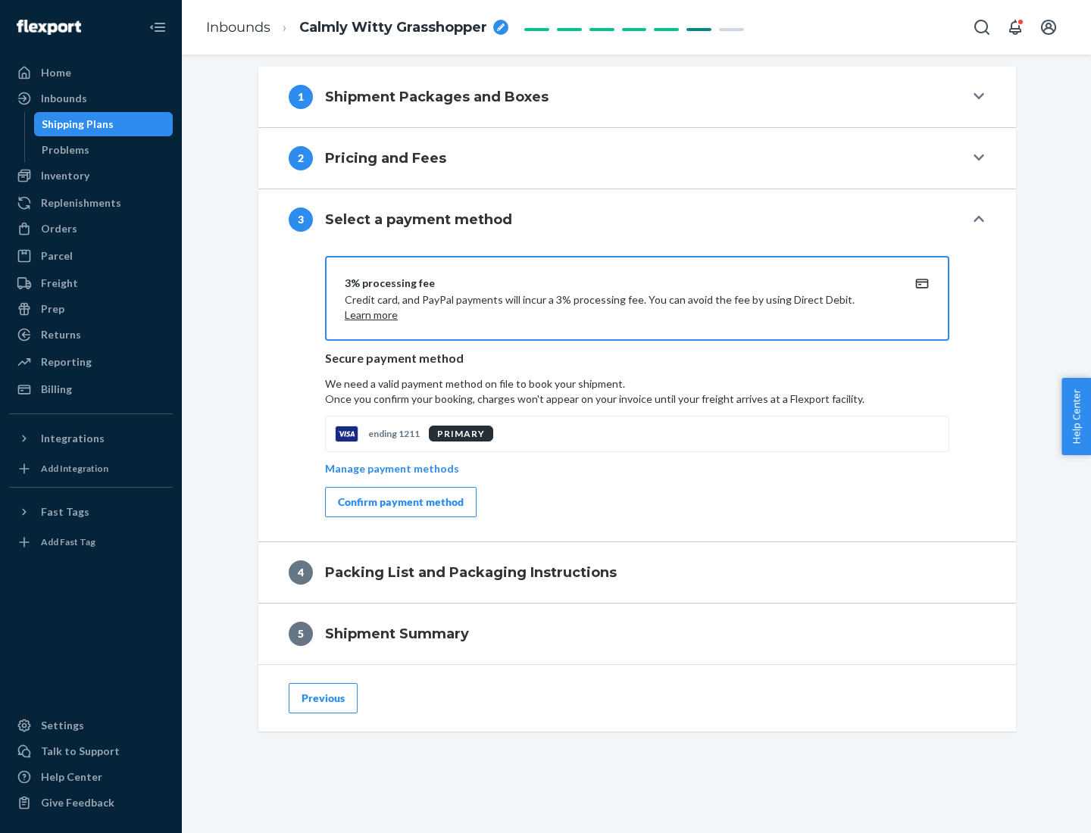
scroll to position [546, 0]
click at [399, 502] on div "Confirm payment method" at bounding box center [401, 502] width 126 height 15
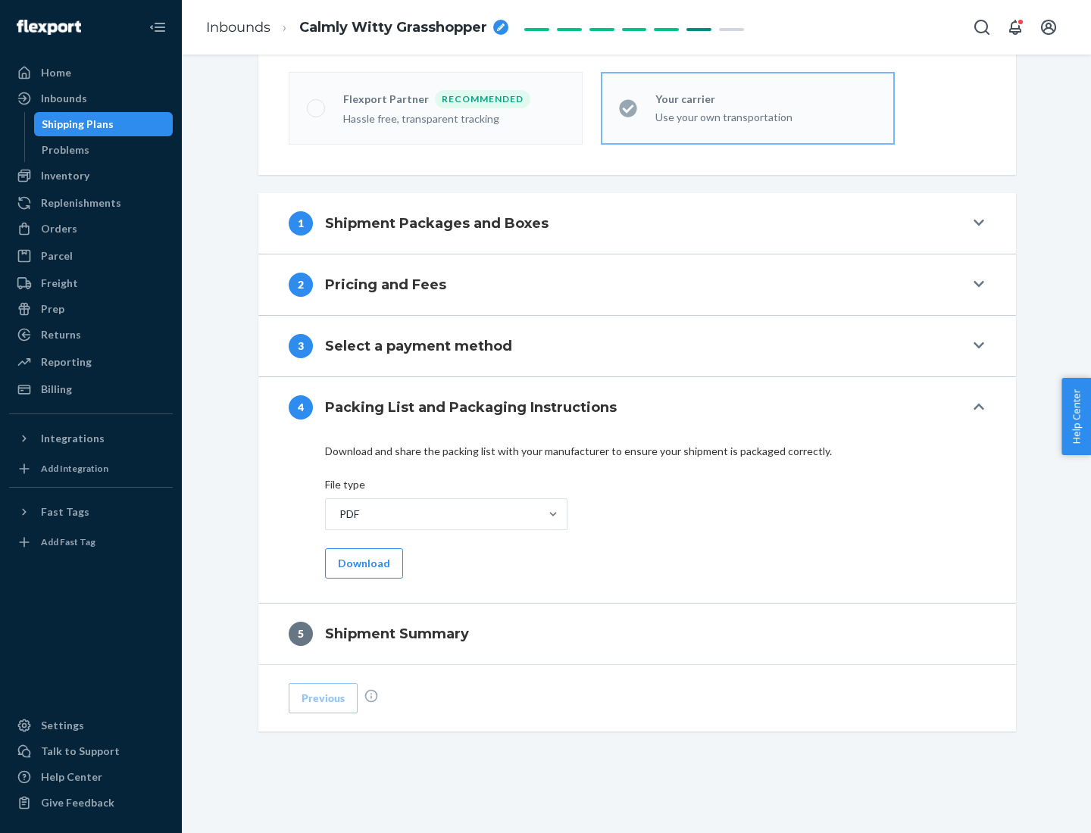
scroll to position [420, 0]
click at [362, 563] on button "Download" at bounding box center [364, 564] width 78 height 30
